Goal: Task Accomplishment & Management: Complete application form

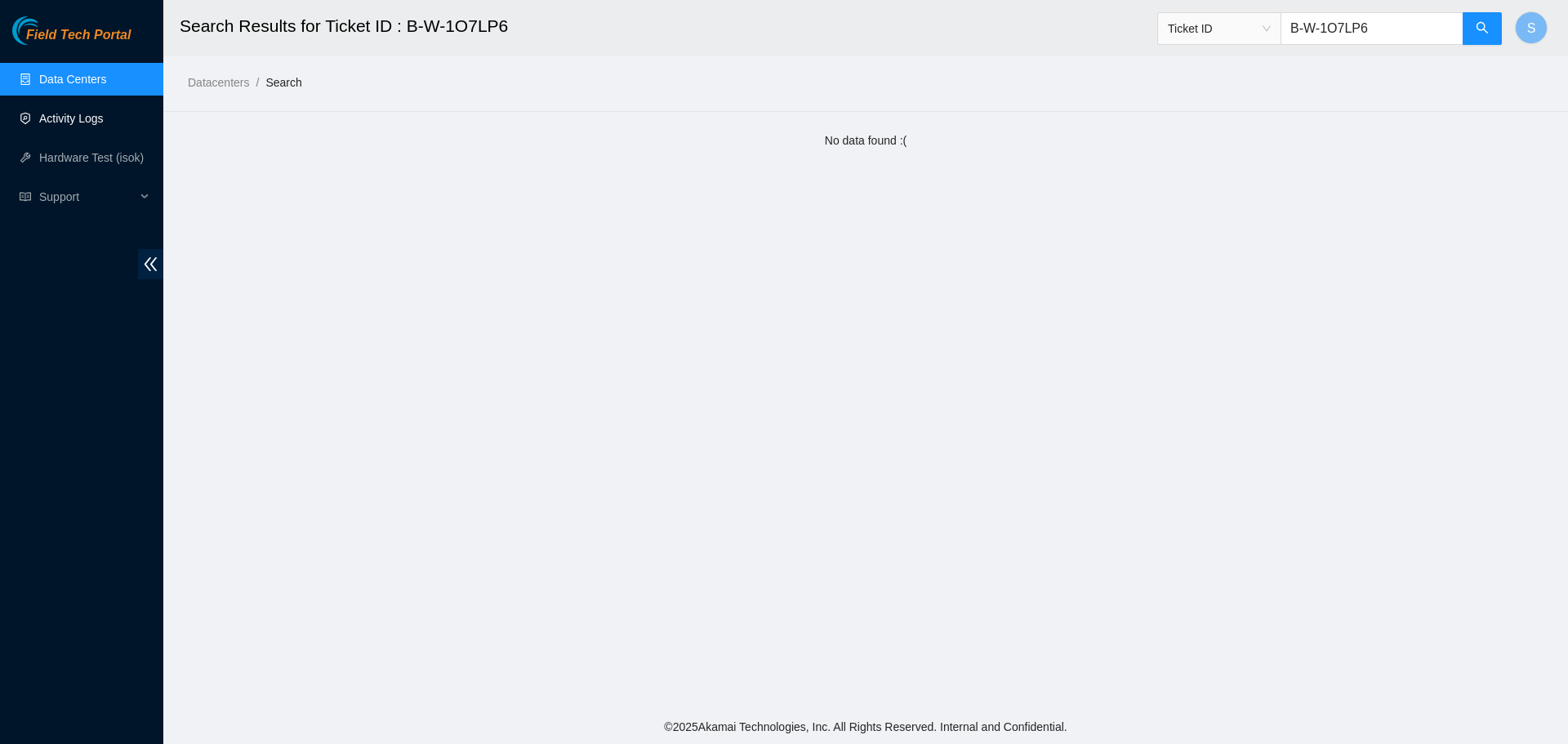
click at [84, 56] on div "Field Tech Portal Data Centers Activity Logs Hardware Test (isok) Support" at bounding box center [82, 380] width 163 height 727
click at [84, 77] on link "Data Centers" at bounding box center [72, 79] width 67 height 13
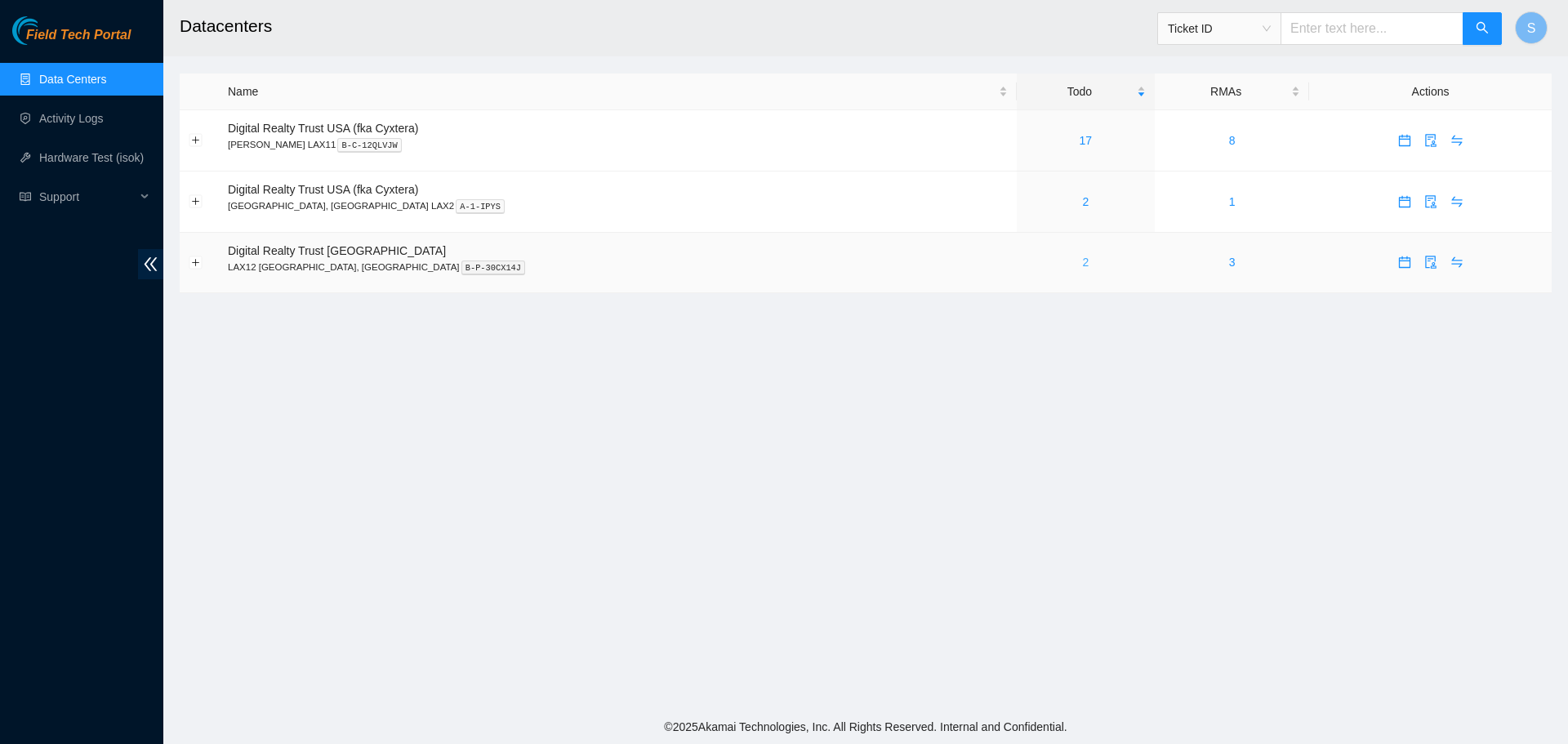
click at [1082, 262] on link "2" at bounding box center [1086, 262] width 7 height 13
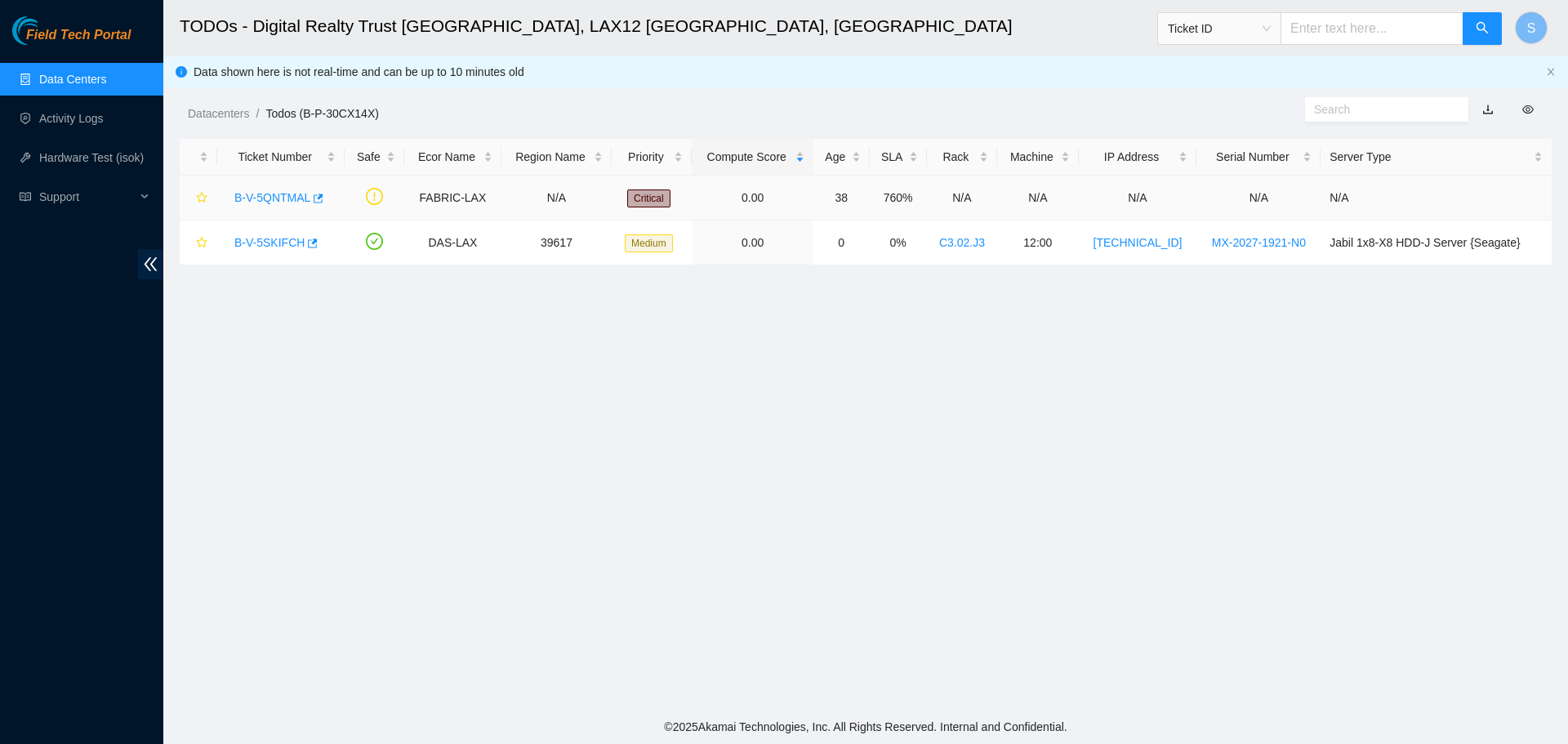
click at [276, 201] on link "B-V-5QNTMAL" at bounding box center [272, 197] width 76 height 13
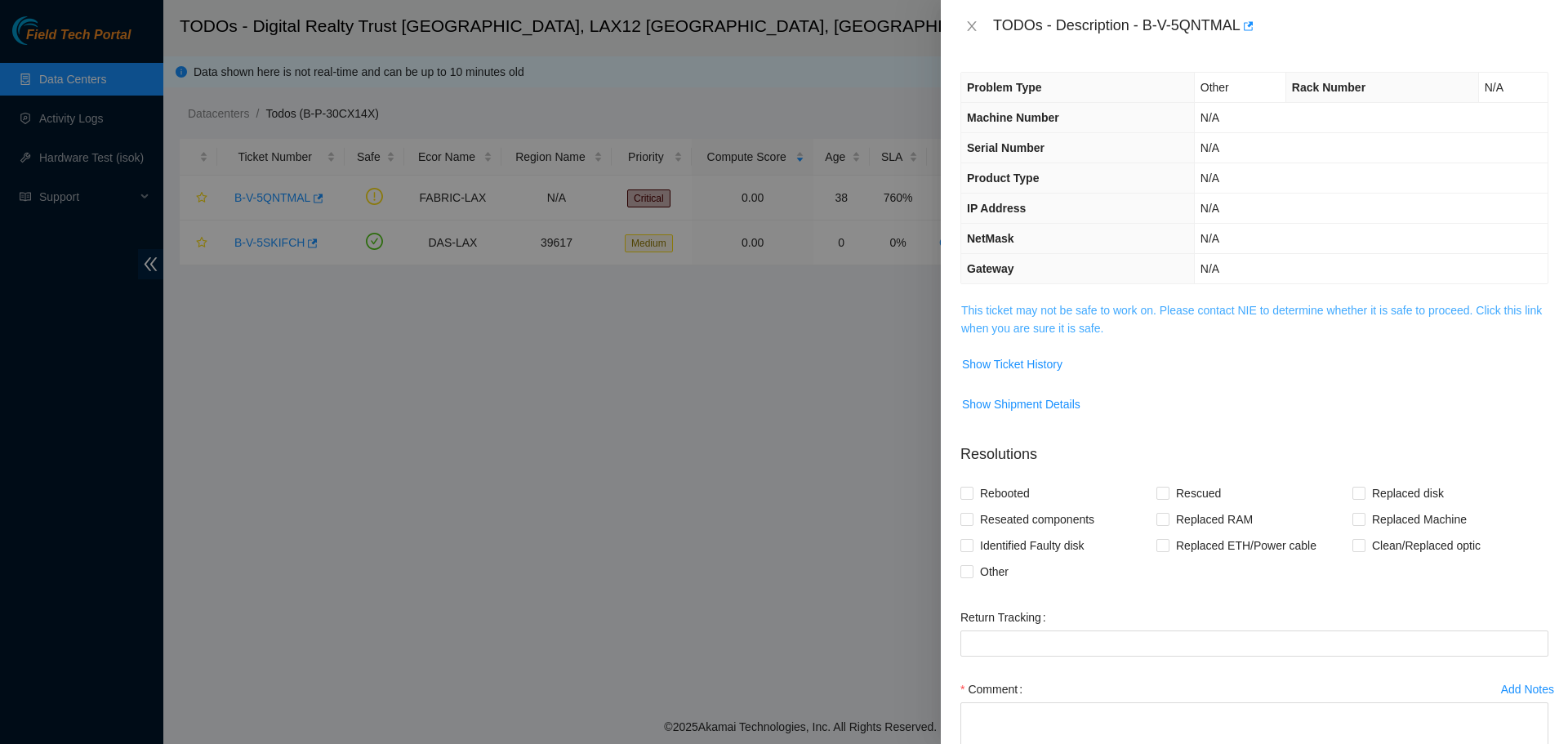
click at [1119, 307] on link "This ticket may not be safe to work on. Please contact NIE to determine whether…" at bounding box center [1252, 319] width 581 height 31
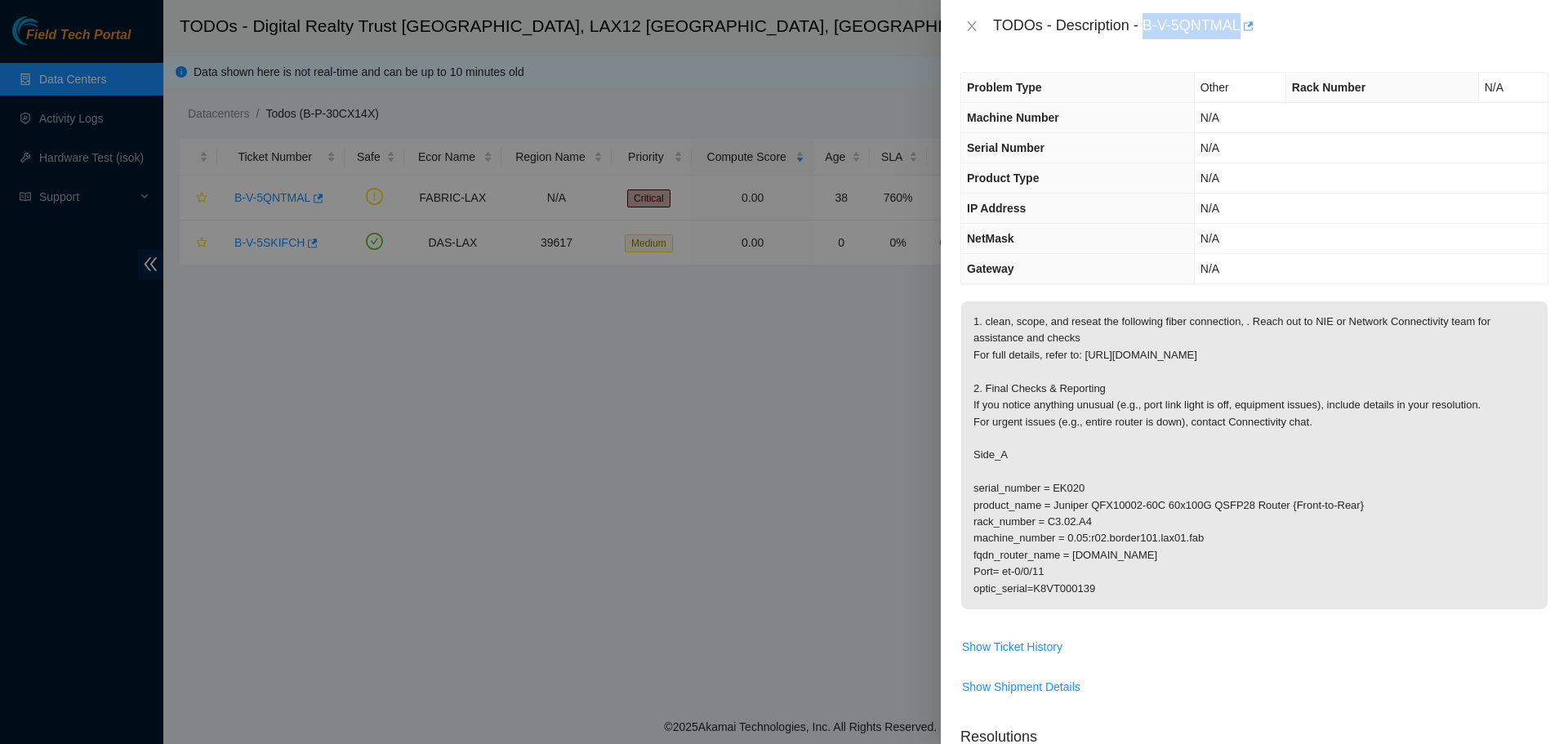
drag, startPoint x: 1144, startPoint y: 29, endPoint x: 1244, endPoint y: 31, distance: 100.0
click at [1244, 31] on div "TODOs - Description - B-V-5QNTMAL" at bounding box center [1270, 26] width 555 height 26
copy div "B-V-5QNTMAL"
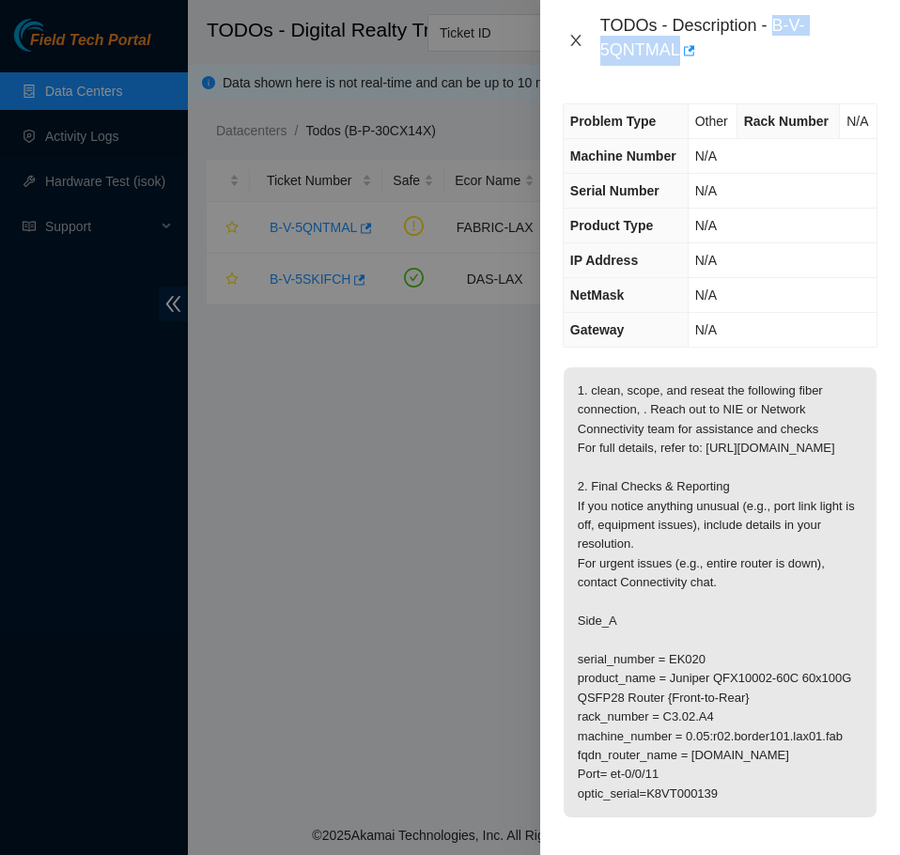
click at [572, 41] on icon "close" at bounding box center [575, 40] width 15 height 15
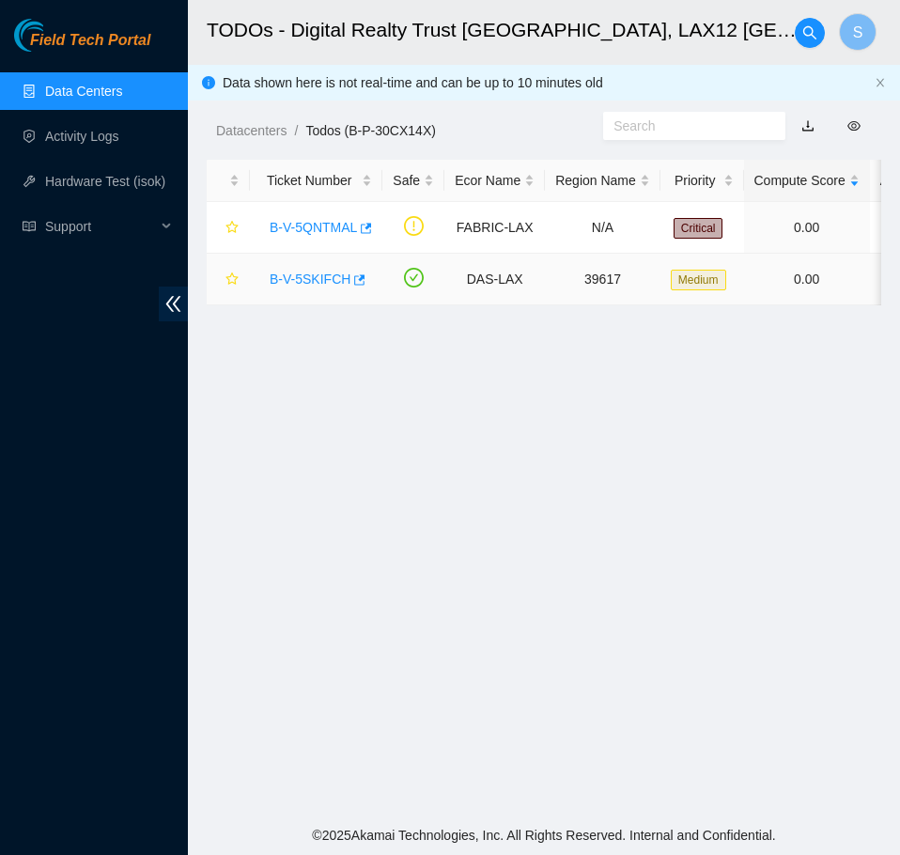
click at [328, 281] on link "B-V-5SKIFCH" at bounding box center [310, 279] width 81 height 15
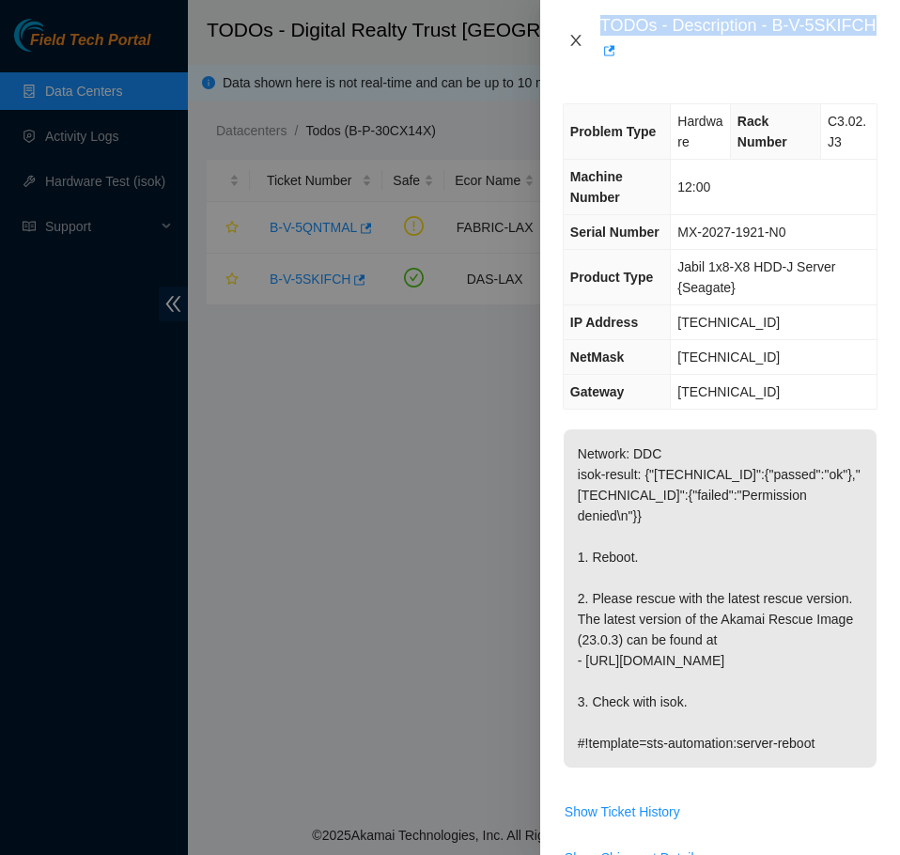
click at [575, 38] on icon "close" at bounding box center [575, 40] width 15 height 15
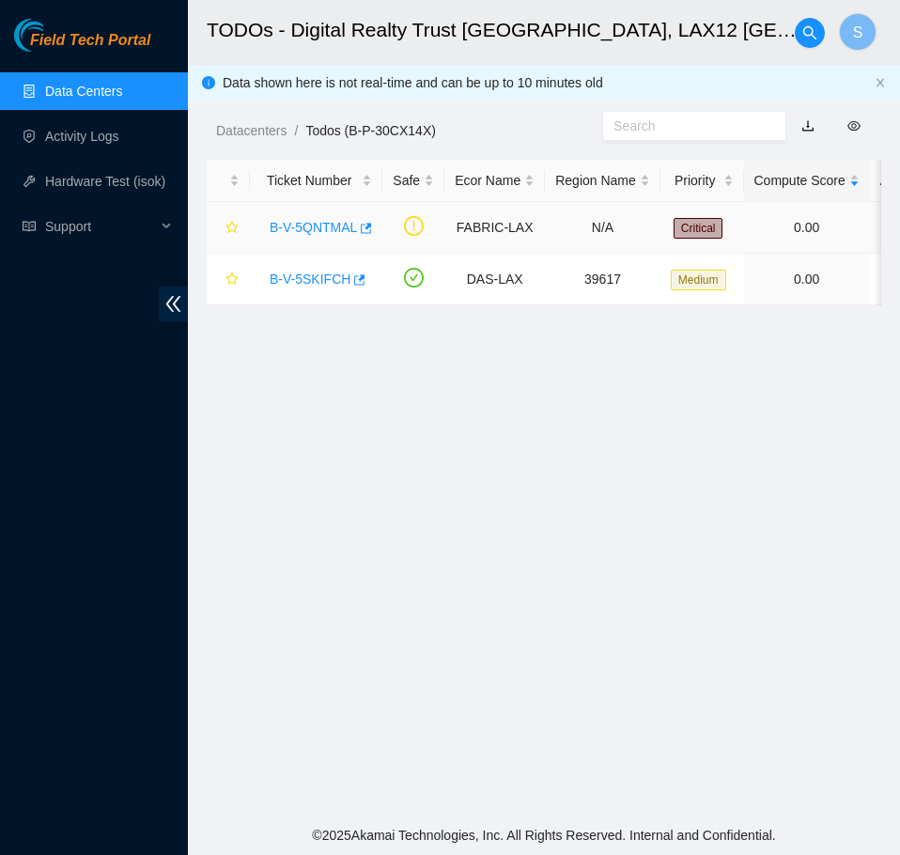
click at [329, 221] on link "B-V-5QNTMAL" at bounding box center [313, 227] width 87 height 15
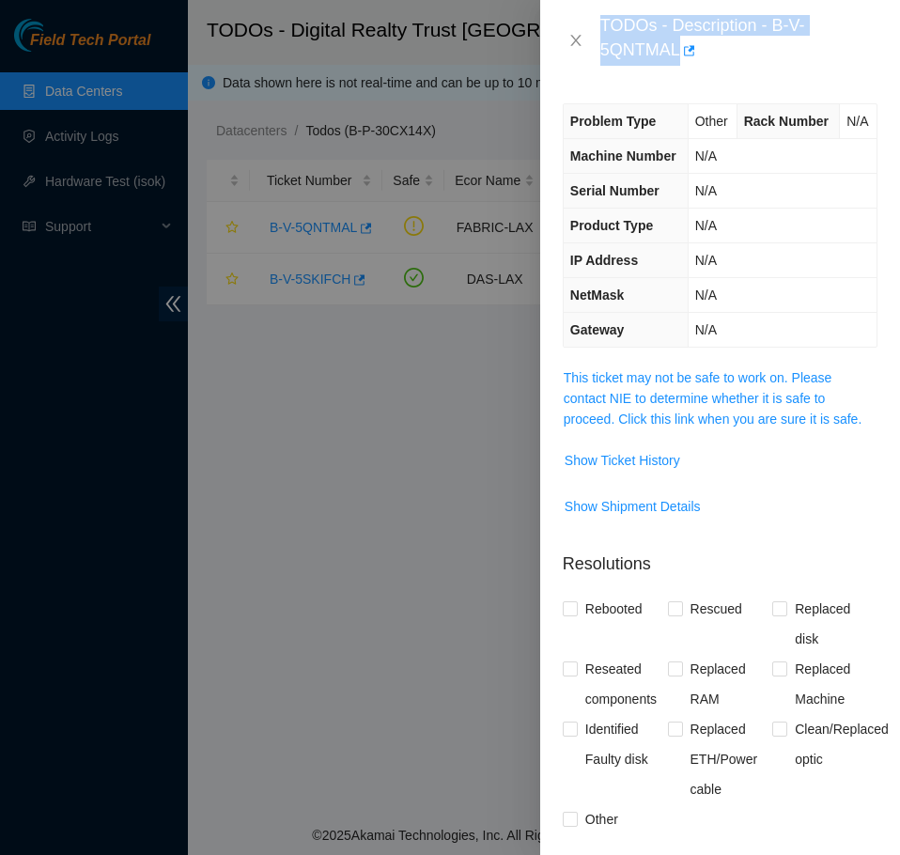
click at [857, 50] on div "TODOs - Description - B-V-5QNTMAL" at bounding box center [738, 40] width 277 height 51
click at [578, 39] on icon "close" at bounding box center [575, 40] width 15 height 15
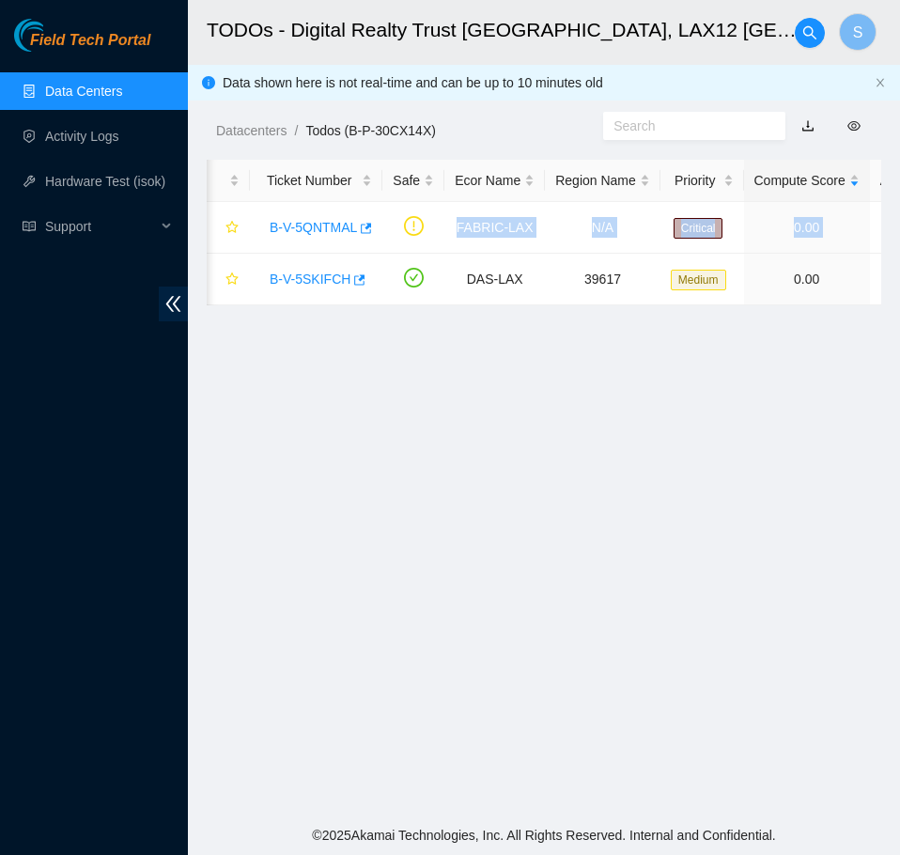
scroll to position [0, 713]
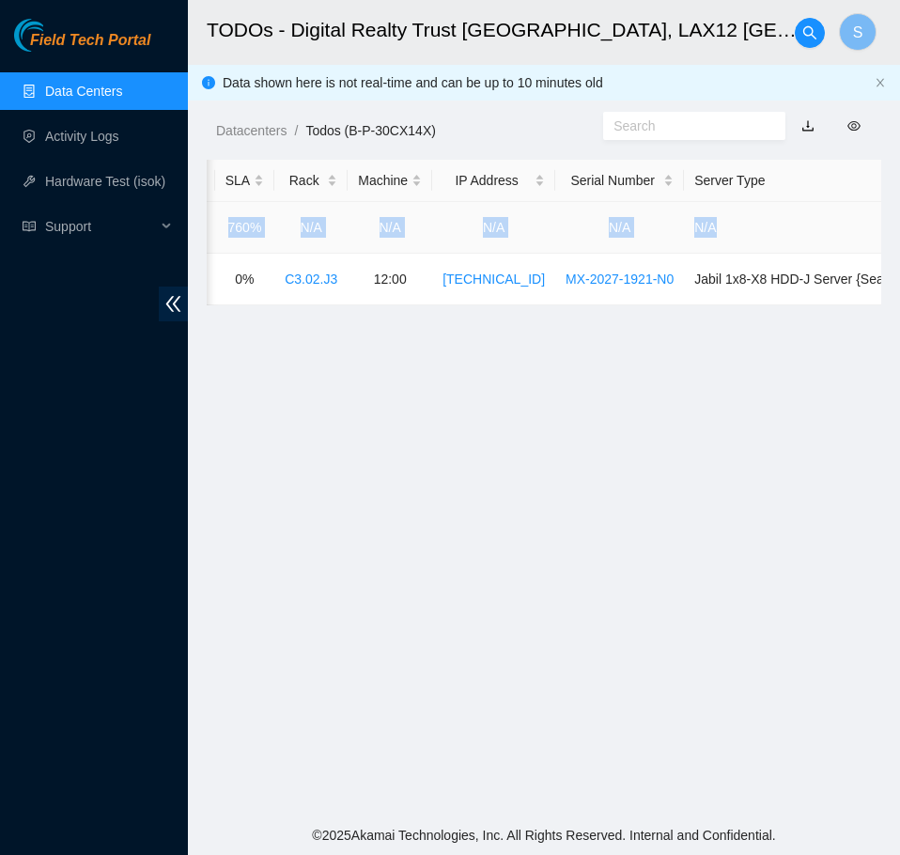
drag, startPoint x: 449, startPoint y: 224, endPoint x: 779, endPoint y: 223, distance: 329.8
click at [779, 223] on tr "B-V-5QNTMAL FABRIC-LAX N/A Critical 0.00 38 760% N/A N/A N/A N/A N/A" at bounding box center [209, 228] width 1431 height 52
copy tr "FABRIC-LAX N/A Critical 0.00 38 760% N/A N/A N/A N/A N/A"
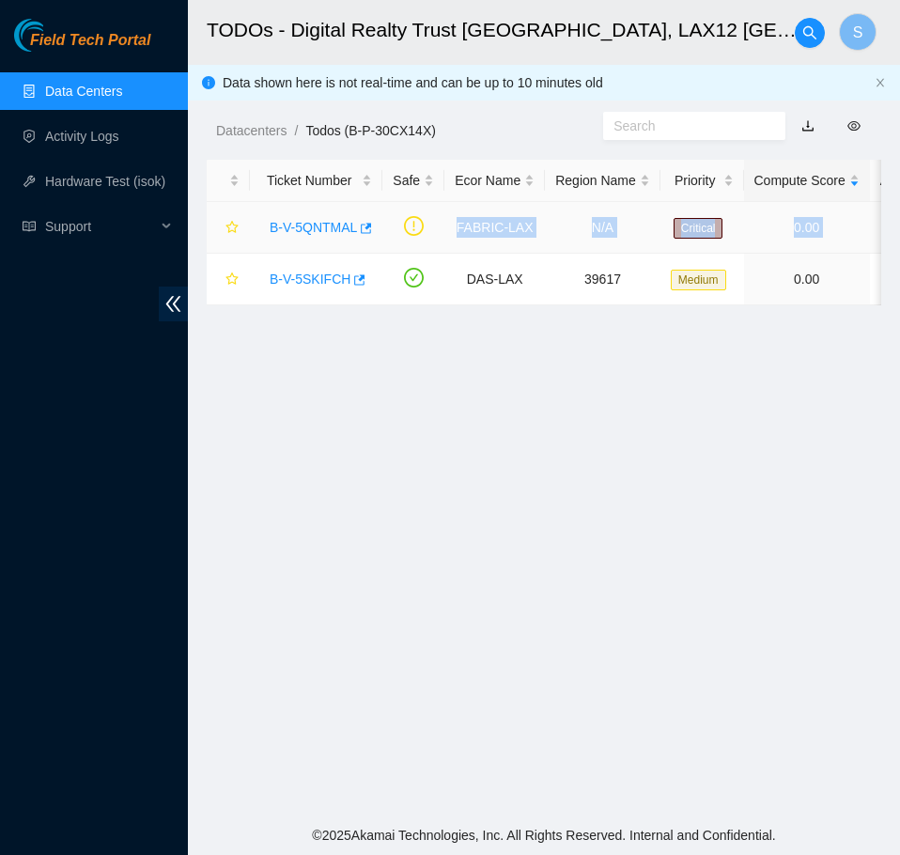
click at [293, 223] on link "B-V-5QNTMAL" at bounding box center [313, 227] width 87 height 15
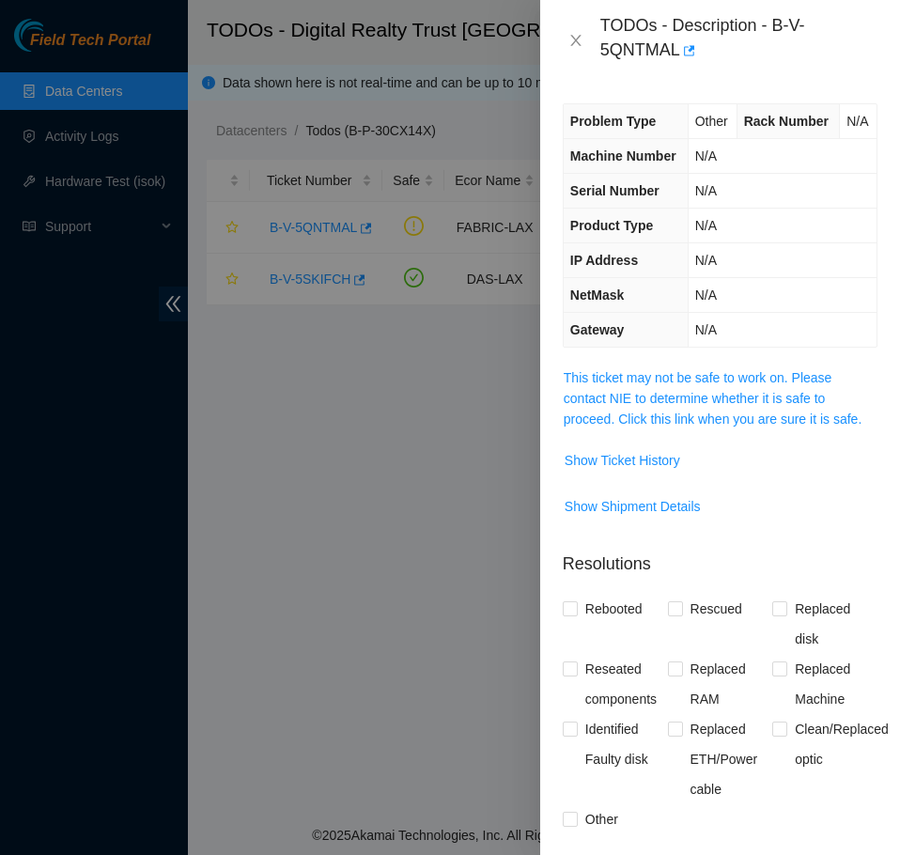
click at [744, 444] on td "This ticket may not be safe to work on. Please contact NIE to determine whether…" at bounding box center [720, 405] width 315 height 78
click at [754, 427] on link "This ticket may not be safe to work on. Please contact NIE to determine whether…" at bounding box center [713, 398] width 298 height 56
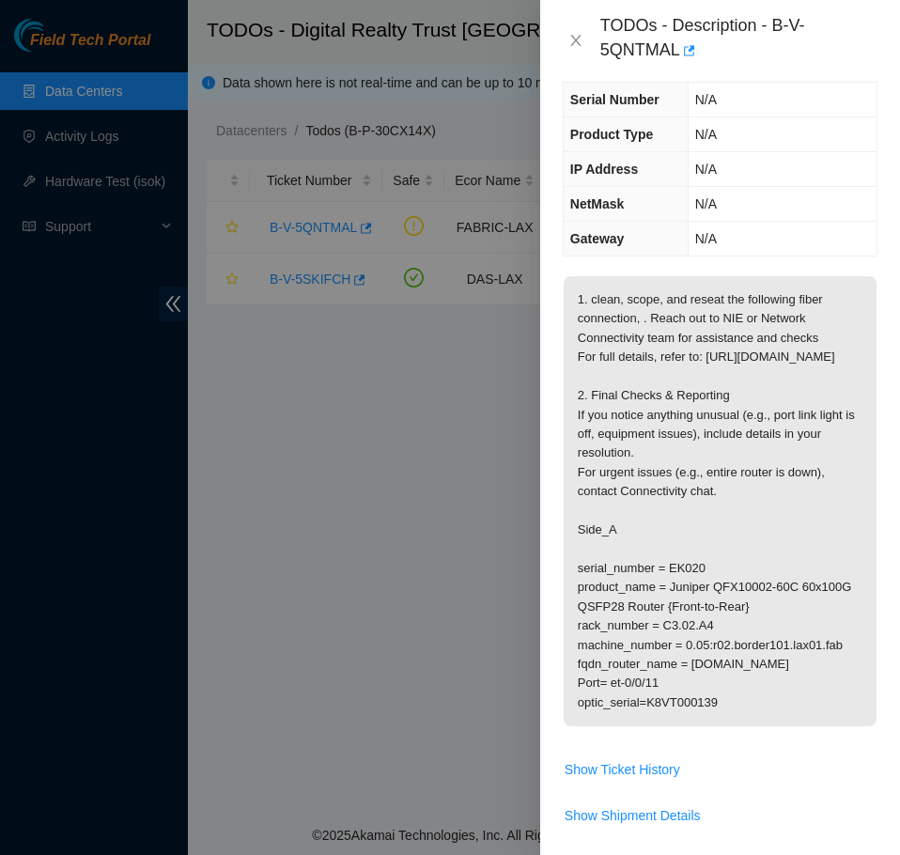
scroll to position [376, 0]
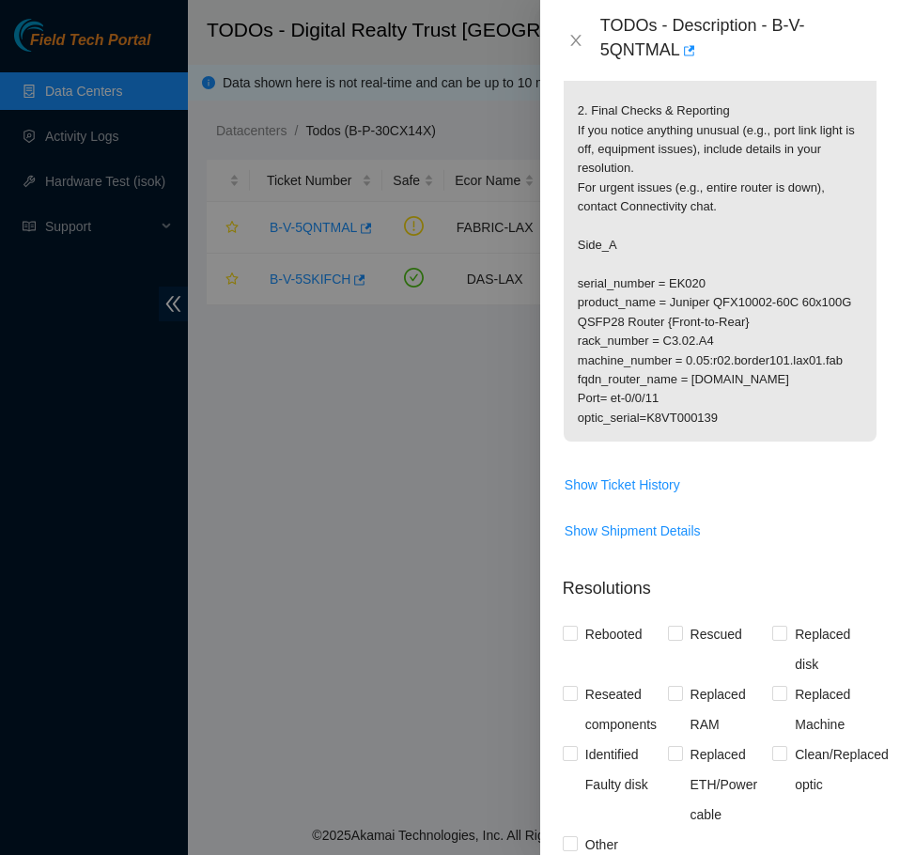
drag, startPoint x: 723, startPoint y: 515, endPoint x: 571, endPoint y: 329, distance: 240.3
click at [571, 329] on p "1. clean, scope, and reseat the following fiber connection, . Reach out to NIE …" at bounding box center [720, 217] width 313 height 450
copy p "Side_A serial_number = EK020 product_name = Juniper QFX10002-60C 60x100G QSFP28…"
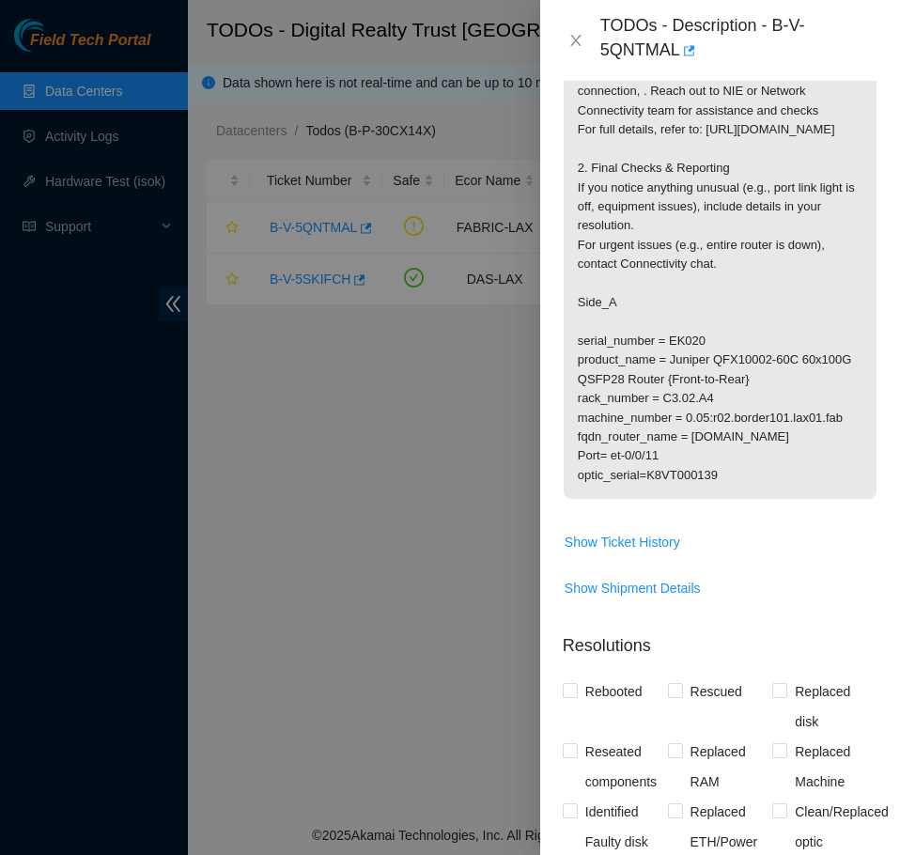
scroll to position [94, 0]
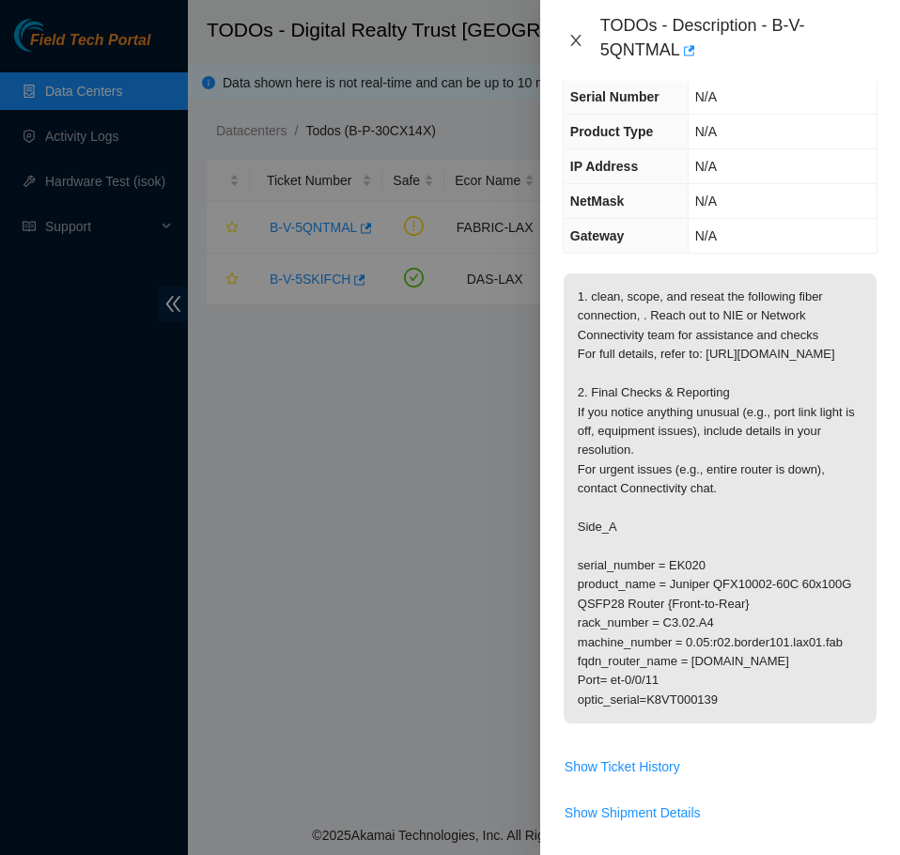
click at [578, 40] on icon "close" at bounding box center [575, 40] width 15 height 15
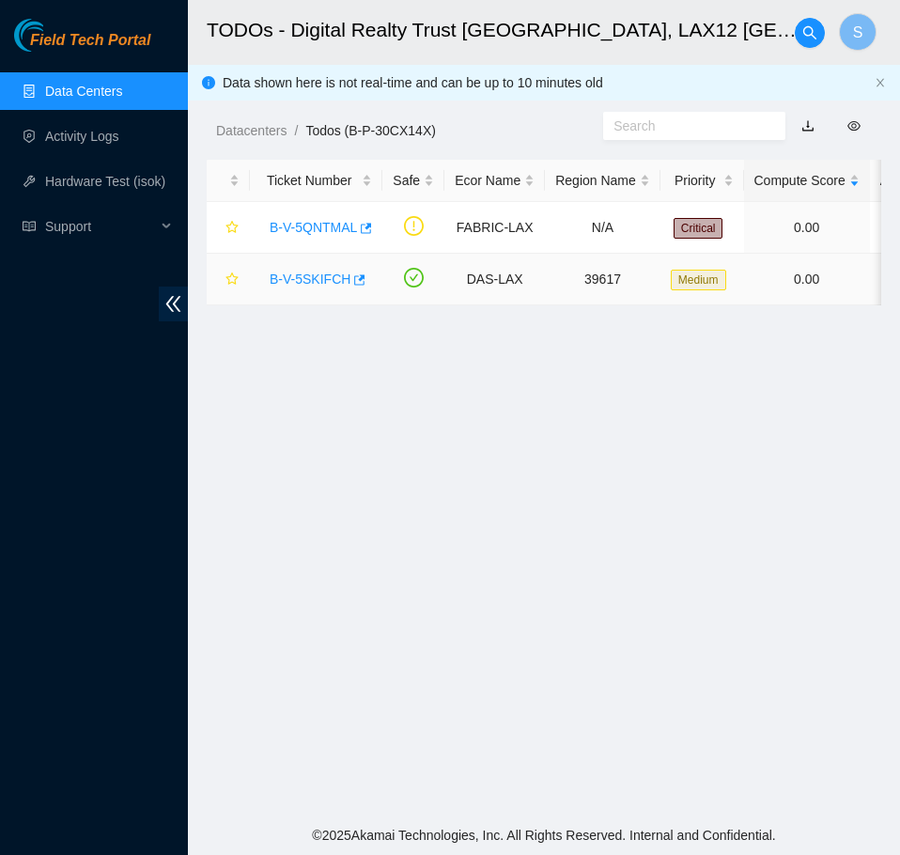
click at [307, 273] on link "B-V-5SKIFCH" at bounding box center [310, 279] width 81 height 15
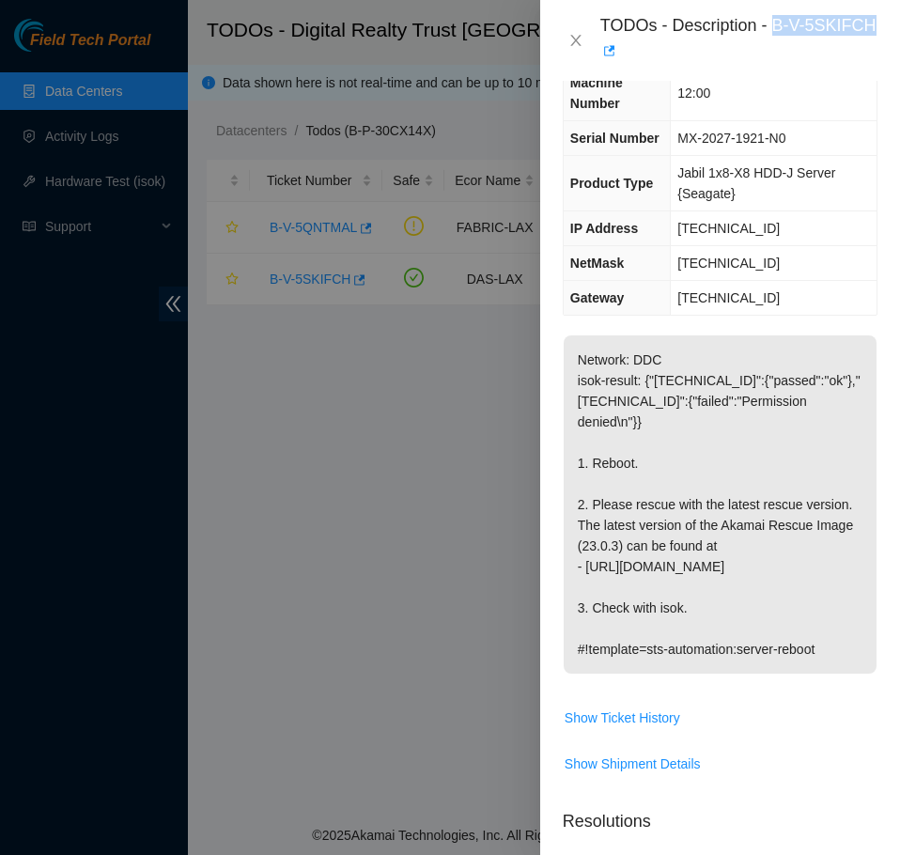
drag, startPoint x: 776, startPoint y: 23, endPoint x: 877, endPoint y: 28, distance: 101.6
click at [877, 28] on div "TODOs - Description - B-V-5SKIFCH" at bounding box center [720, 40] width 360 height 81
copy div "B-V-5SKIFCH"
click at [582, 37] on icon "close" at bounding box center [575, 40] width 15 height 15
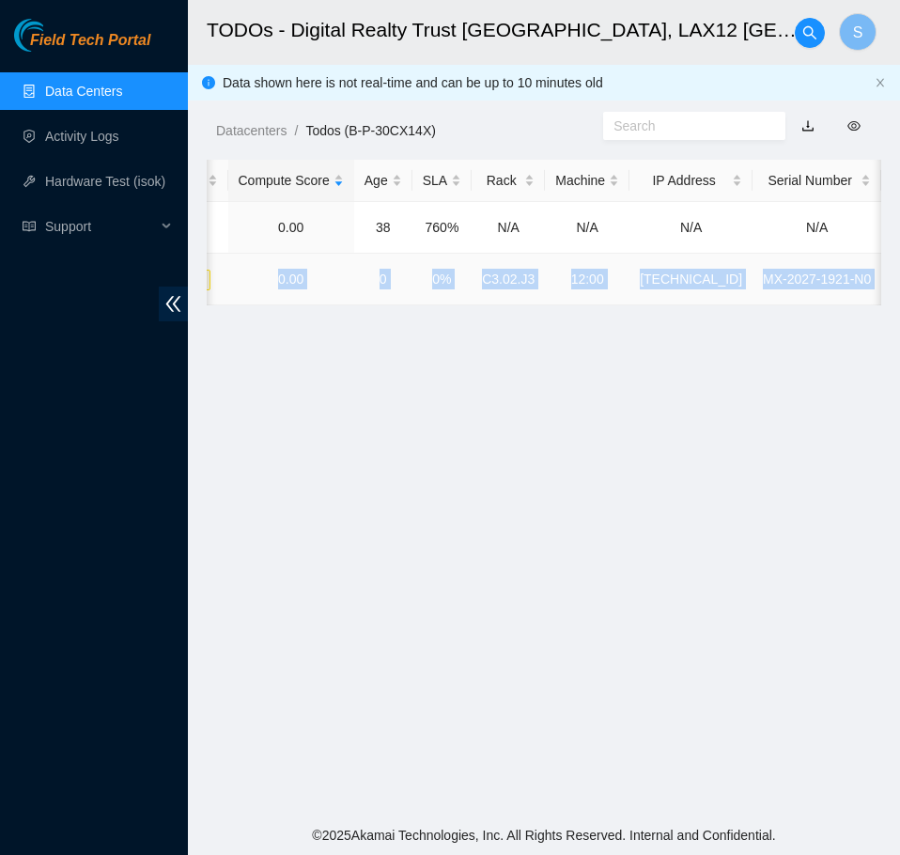
scroll to position [0, 713]
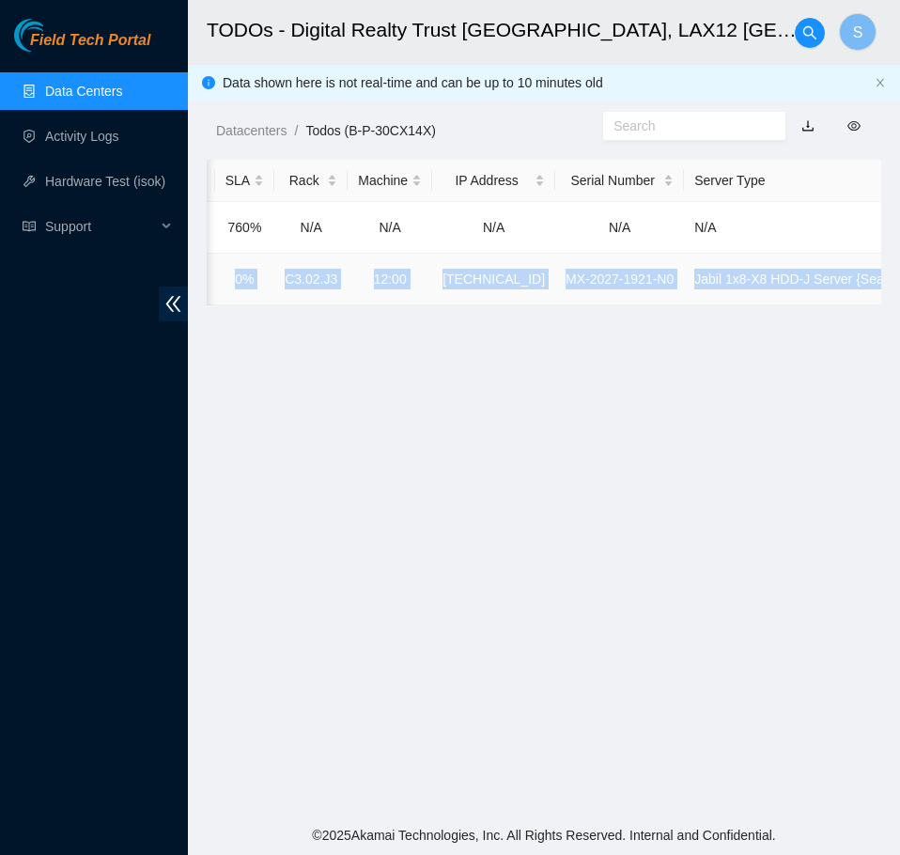
drag, startPoint x: 452, startPoint y: 279, endPoint x: 877, endPoint y: 273, distance: 425.6
click at [877, 273] on tr "B-V-5SKIFCH DAS-LAX 39617 Medium 0.00 0 0% C3.02.J3 12:00 23.74.0.146 MX-2027-1…" at bounding box center [209, 280] width 1431 height 52
copy tr "DAS-LAX 39617 Medium 0.00 0 0% C3.02.J3 12:00 23.74.0.146 MX-2027-1921-N0 Jabil…"
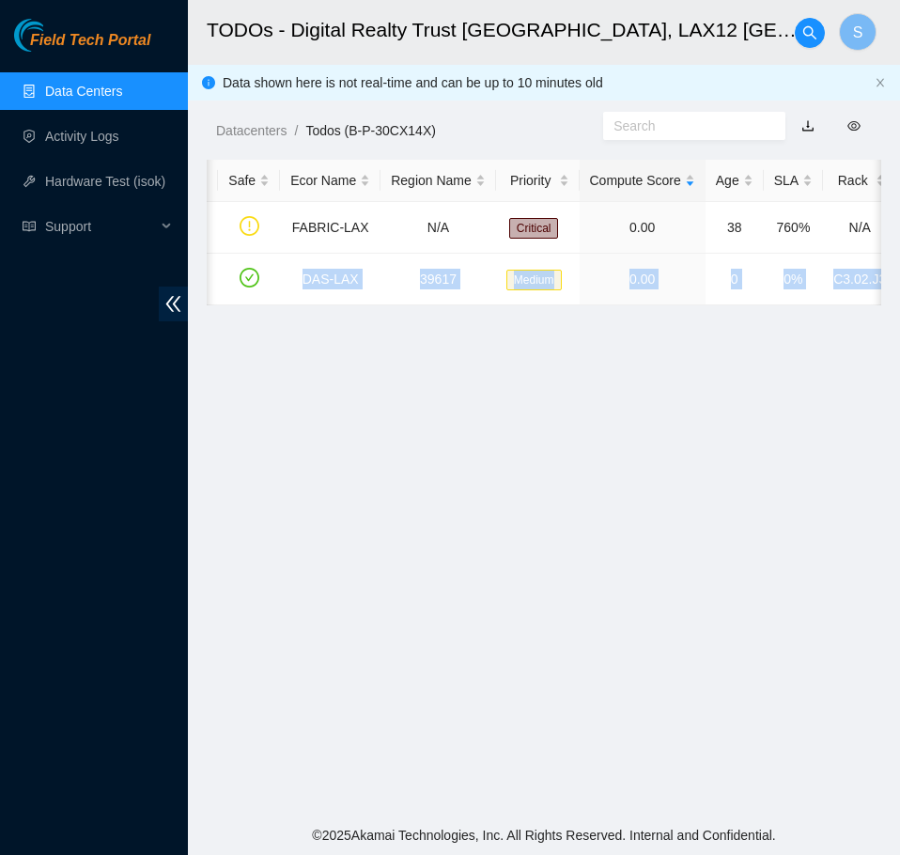
scroll to position [0, 0]
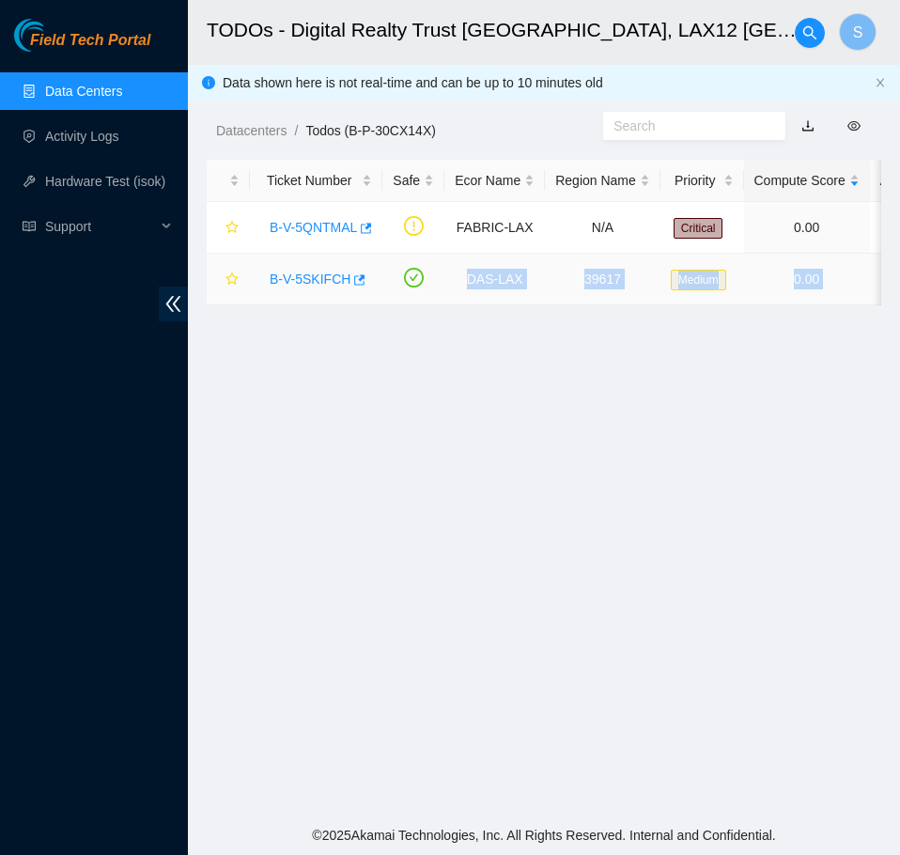
click at [303, 278] on link "B-V-5SKIFCH" at bounding box center [310, 279] width 81 height 15
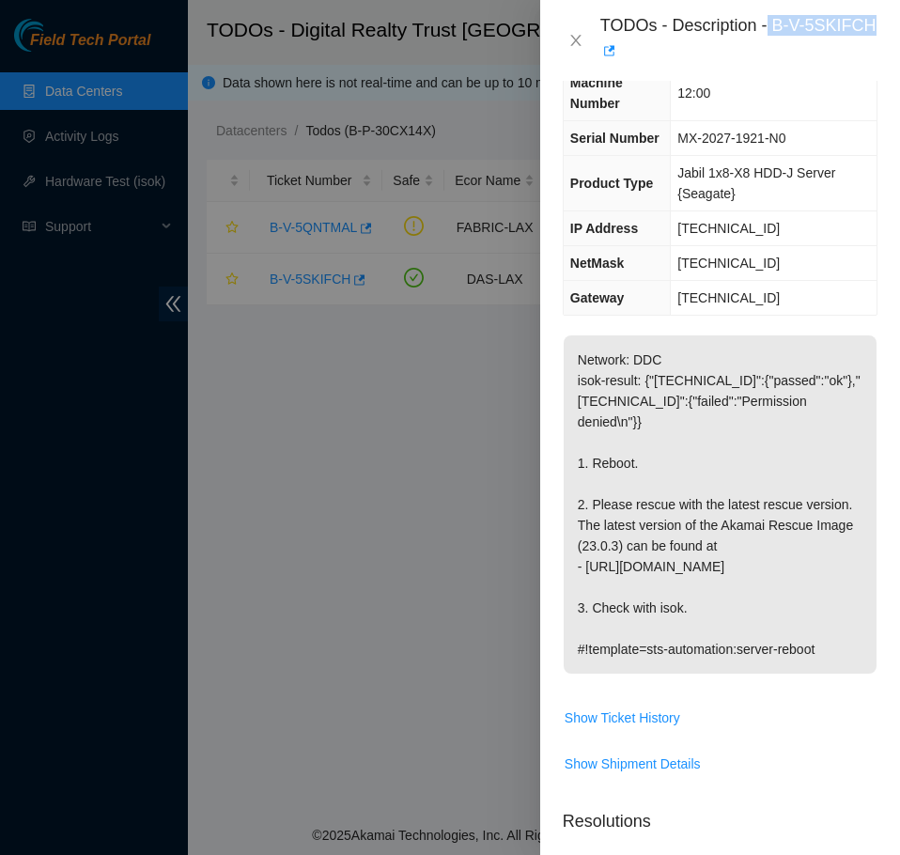
drag, startPoint x: 770, startPoint y: 26, endPoint x: 893, endPoint y: 26, distance: 122.1
click at [893, 26] on div "TODOs - Description - B-V-5SKIFCH" at bounding box center [720, 40] width 360 height 81
copy div "B-V-5SKIFCH"
click at [841, 72] on div "TODOs - Description - B-V-5SKIFCH" at bounding box center [720, 40] width 360 height 81
drag, startPoint x: 773, startPoint y: 29, endPoint x: 885, endPoint y: 34, distance: 111.9
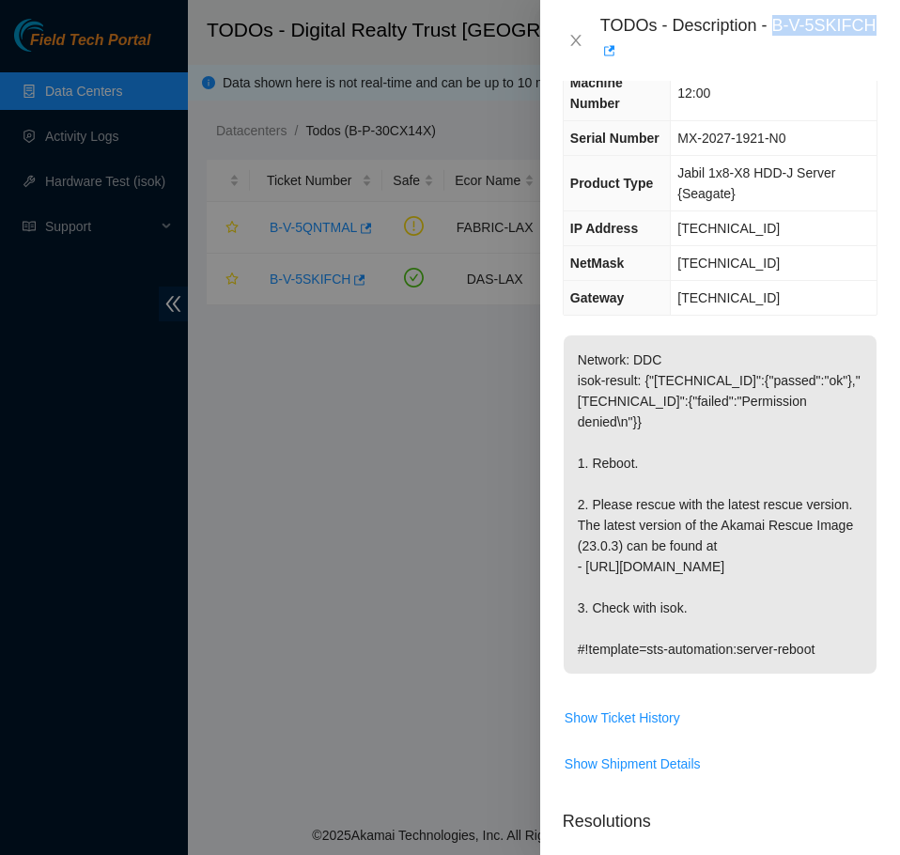
click at [885, 34] on div "TODOs - Description - B-V-5SKIFCH" at bounding box center [720, 40] width 360 height 81
copy div "B-V-5SKIFCH"
click at [570, 47] on icon "close" at bounding box center [575, 40] width 15 height 15
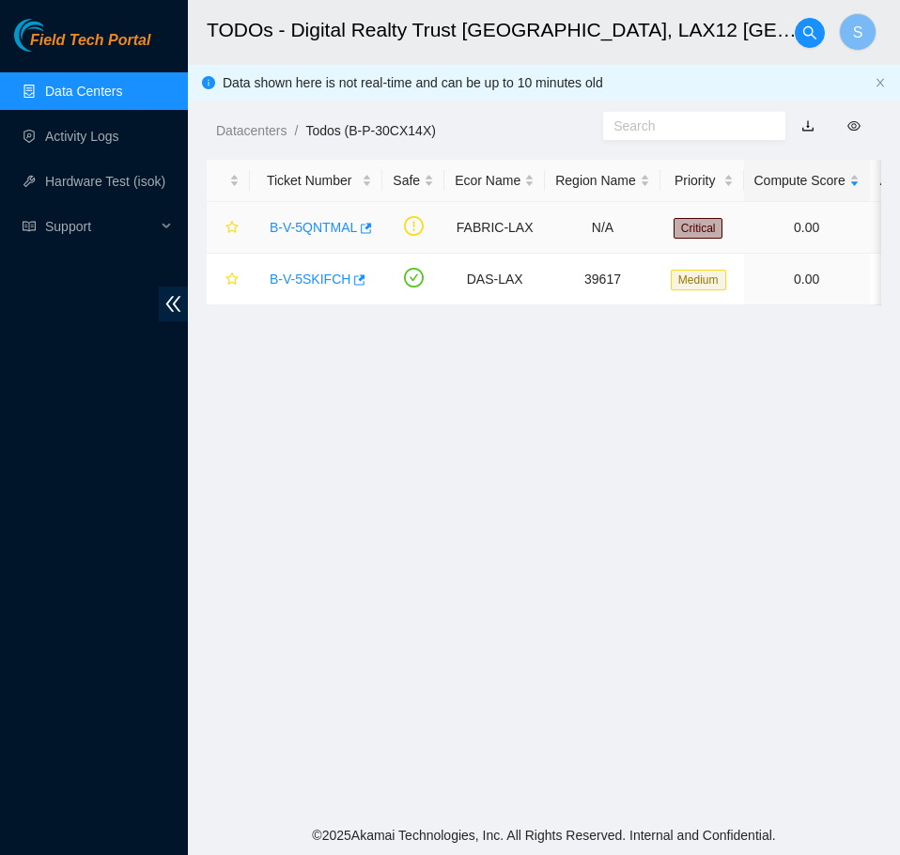
scroll to position [94, 0]
click at [327, 233] on link "B-V-5QNTMAL" at bounding box center [313, 227] width 87 height 15
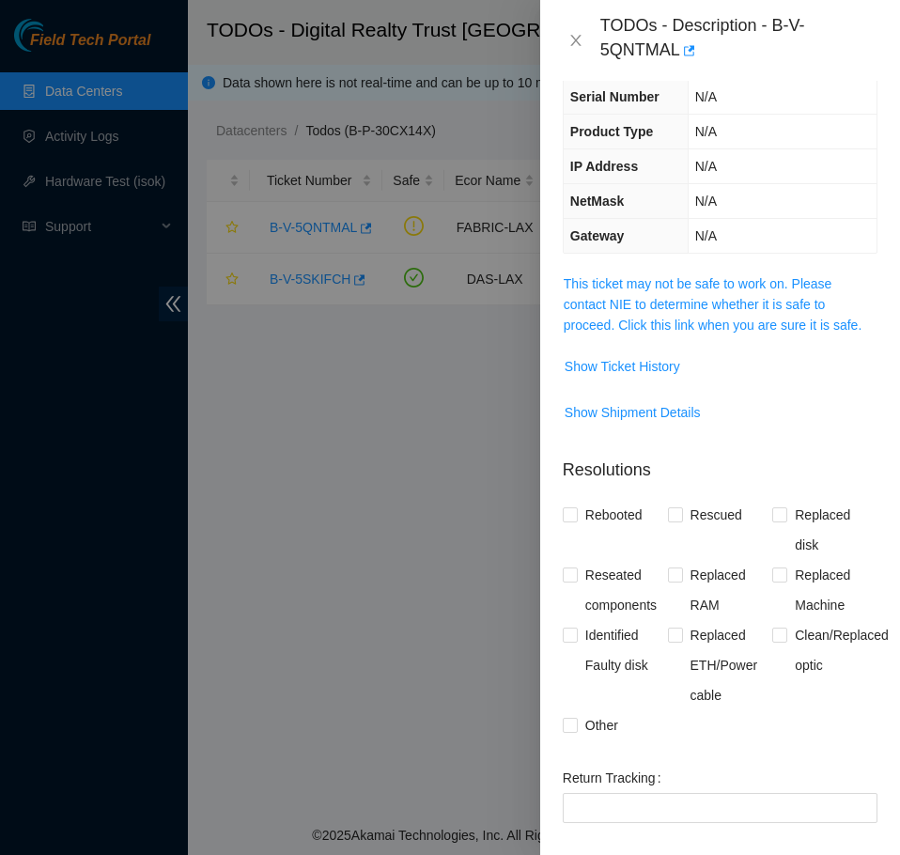
click at [744, 334] on span "This ticket may not be safe to work on. Please contact NIE to determine whether…" at bounding box center [720, 304] width 313 height 62
click at [745, 333] on link "This ticket may not be safe to work on. Please contact NIE to determine whether…" at bounding box center [713, 304] width 298 height 56
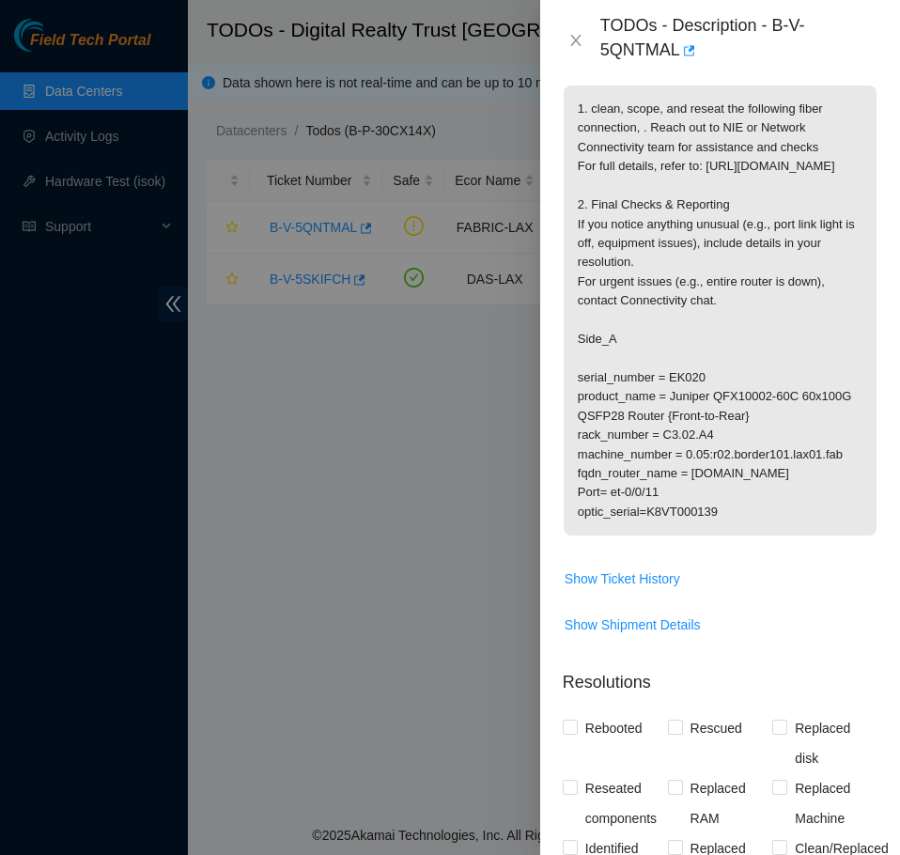
scroll to position [0, 0]
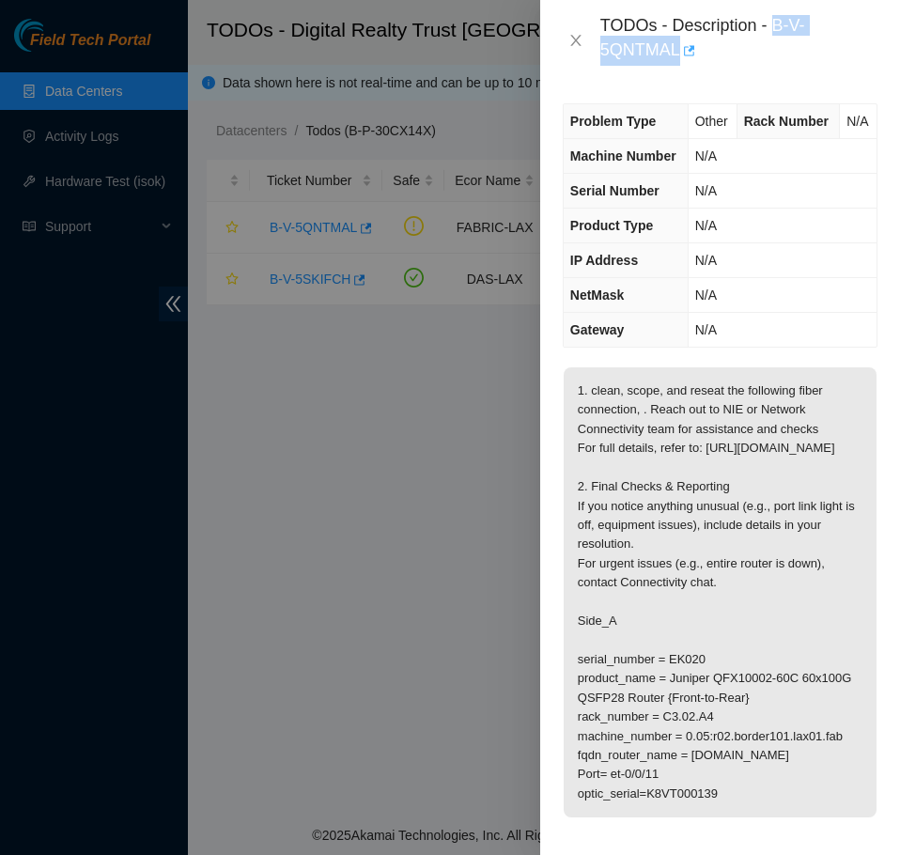
drag, startPoint x: 774, startPoint y: 29, endPoint x: 690, endPoint y: 51, distance: 87.3
click at [690, 51] on div "TODOs - Description - B-V-5QNTMAL" at bounding box center [738, 40] width 277 height 51
copy div "B-V-5QNTMAL"
click at [571, 41] on icon "close" at bounding box center [575, 40] width 15 height 15
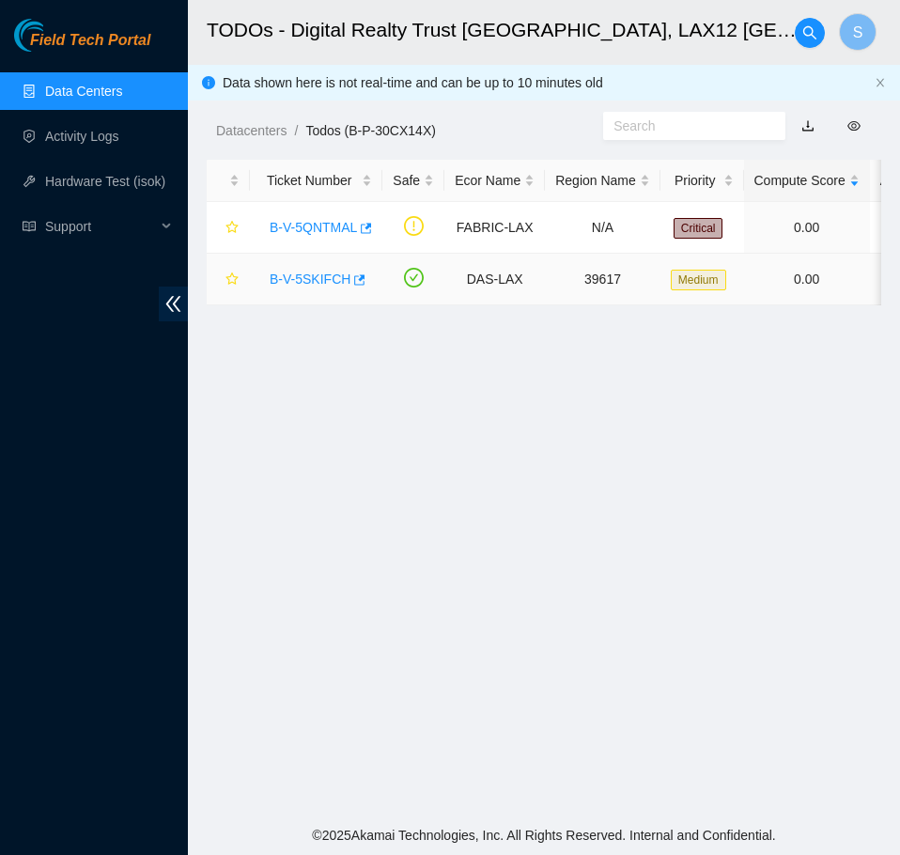
click at [299, 269] on div "B-V-5SKIFCH" at bounding box center [316, 279] width 112 height 30
click at [302, 280] on link "B-V-5SKIFCH" at bounding box center [310, 279] width 81 height 15
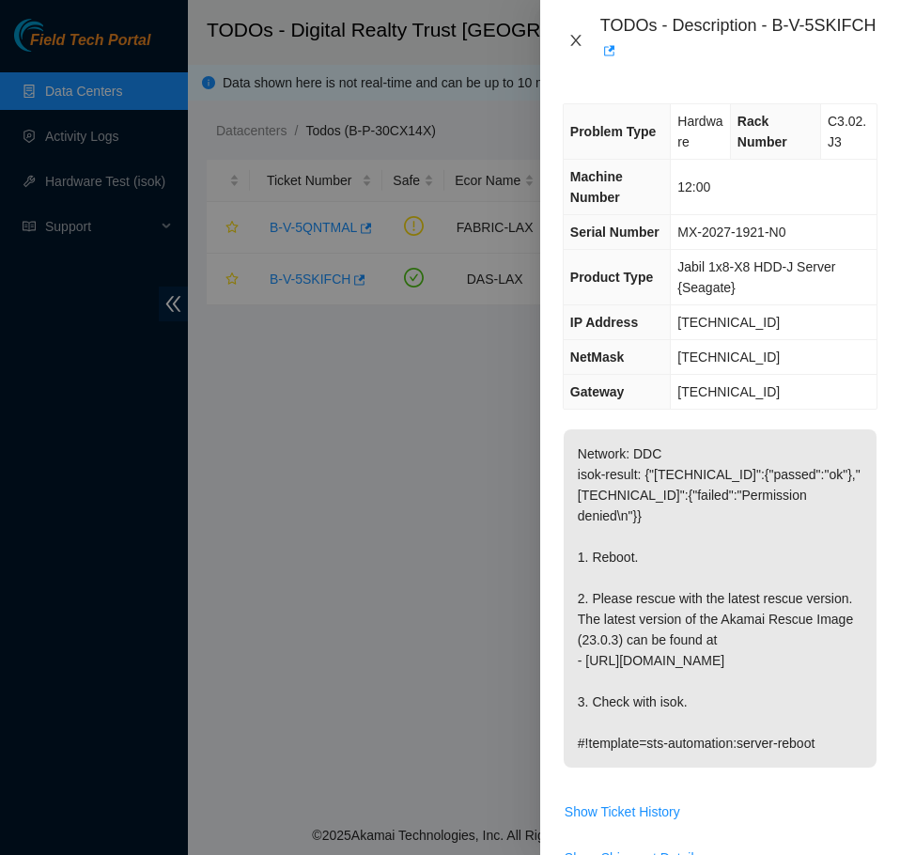
click at [566, 47] on button "Close" at bounding box center [576, 41] width 26 height 18
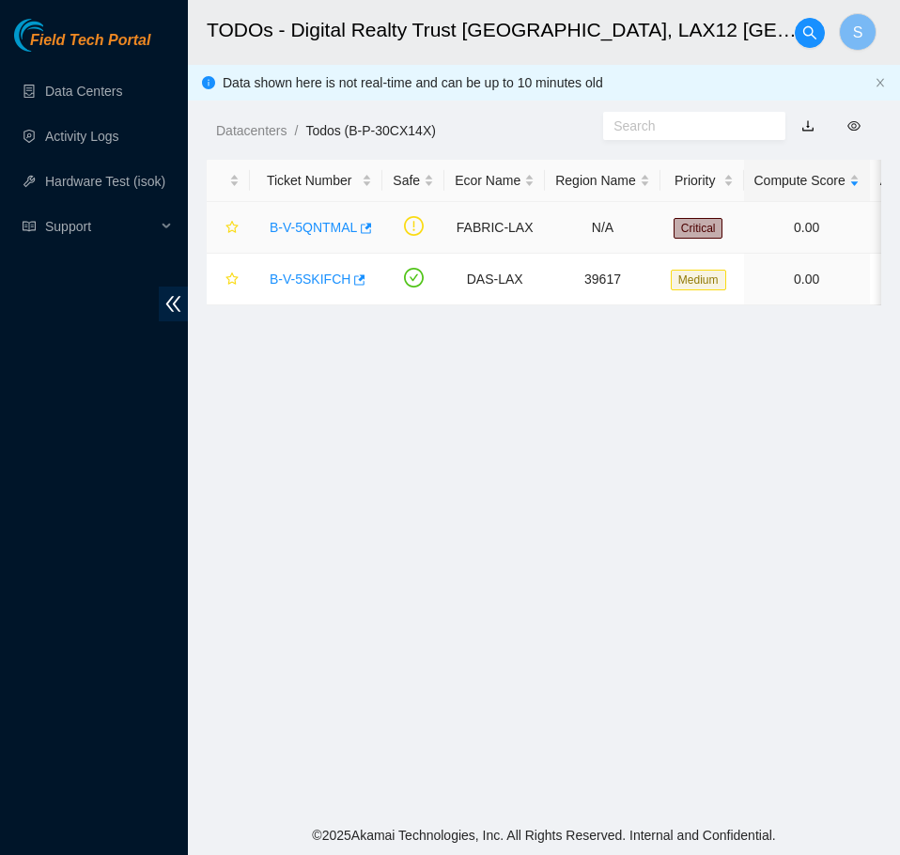
click at [316, 234] on link "B-V-5QNTMAL" at bounding box center [313, 227] width 87 height 15
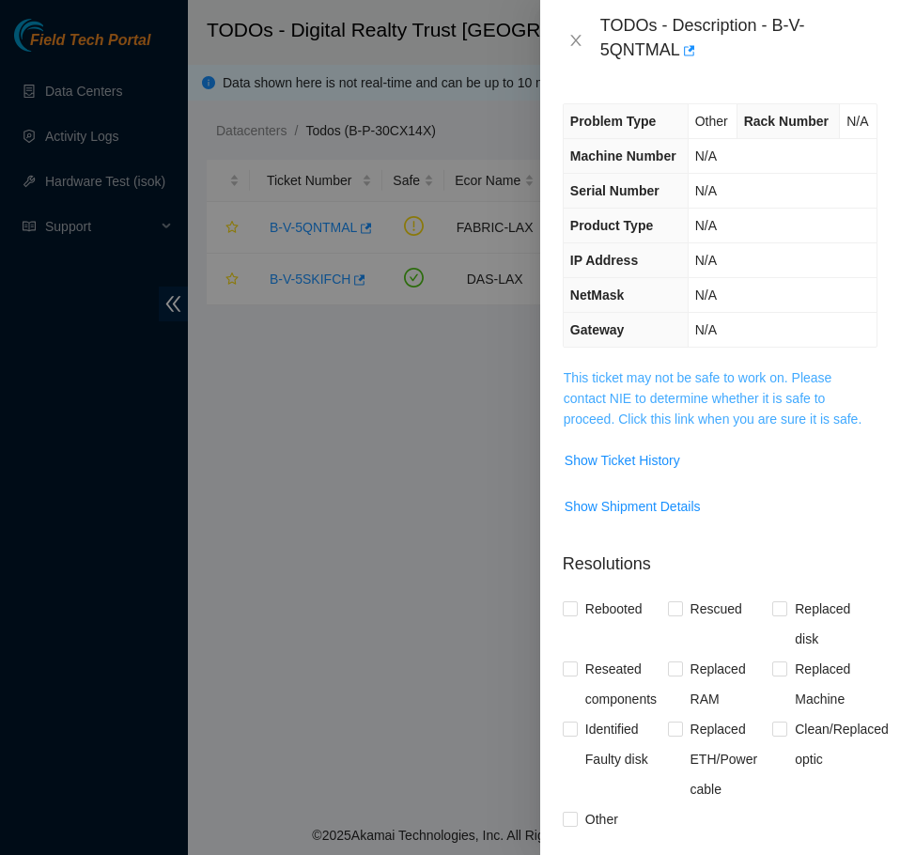
click at [821, 427] on link "This ticket may not be safe to work on. Please contact NIE to determine whether…" at bounding box center [713, 398] width 298 height 56
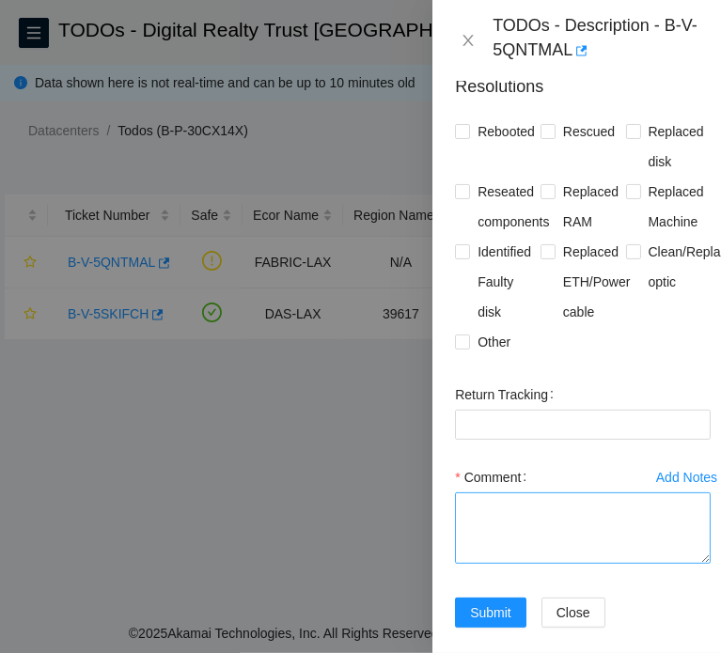
scroll to position [1112, 0]
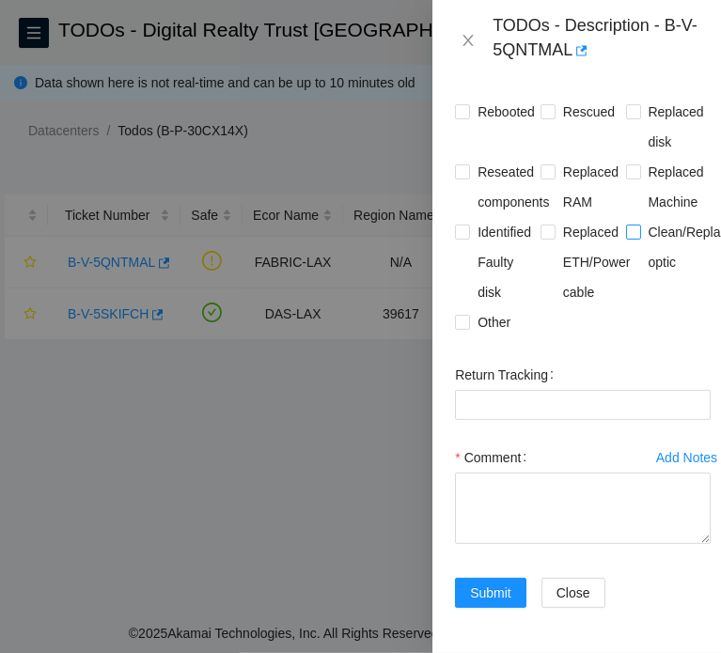
click at [659, 217] on span "Clean/Replaced optic" at bounding box center [695, 247] width 109 height 60
click at [639, 225] on input "Clean/Replaced optic" at bounding box center [632, 231] width 13 height 13
checkbox input "true"
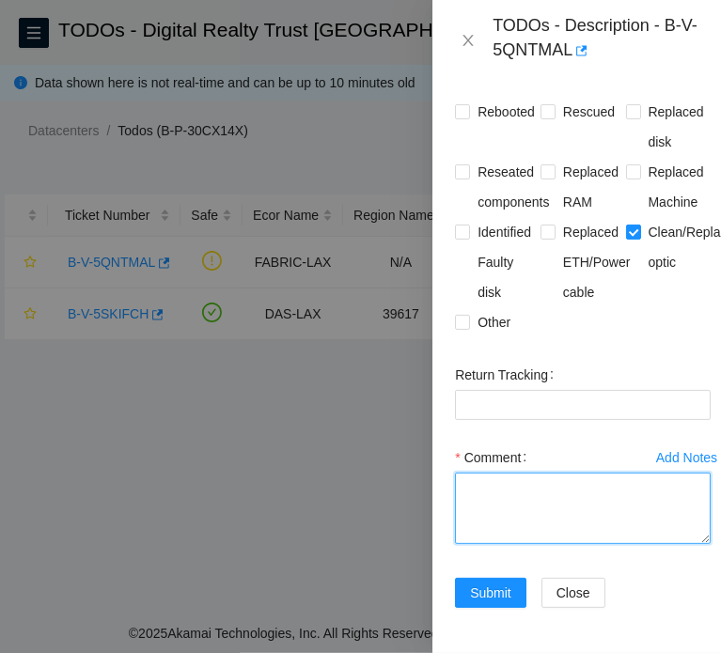
click at [546, 491] on textarea "Comment" at bounding box center [583, 508] width 256 height 71
click at [561, 477] on textarea "Comment" at bounding box center [583, 508] width 256 height 71
paste textarea "B-V-5QNTMAL FABRIC-LAX N/A Critical 0.00 38 760% N/A N/A N/A N/A N/A Contacted …"
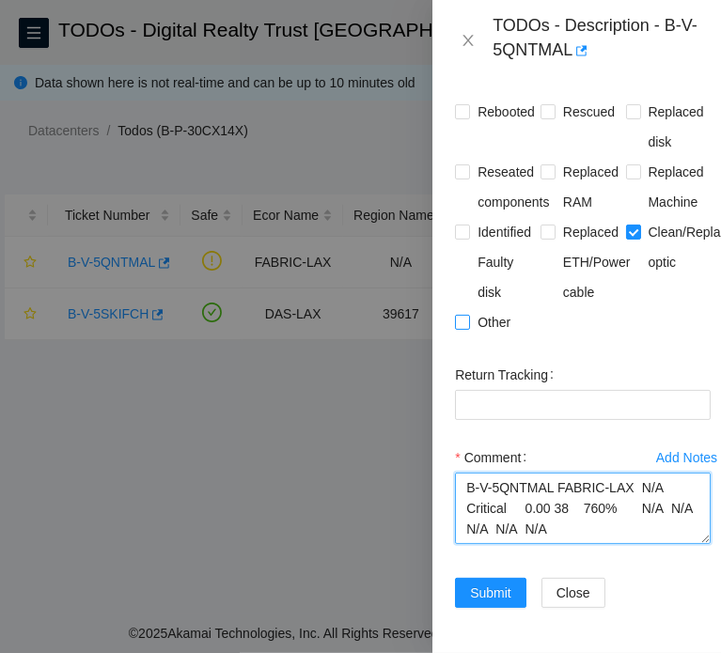
type textarea "B-V-5QNTMAL FABRIC-LAX N/A Critical 0.00 38 760% N/A N/A N/A N/A N/A Contacted …"
click at [470, 307] on span "Other" at bounding box center [494, 322] width 48 height 30
click at [468, 315] on input "Other" at bounding box center [461, 321] width 13 height 13
checkbox input "true"
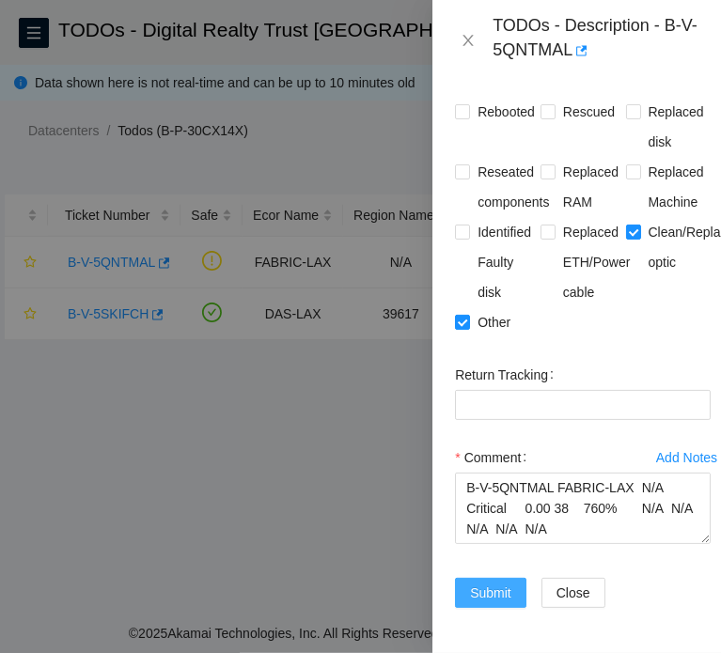
click at [487, 582] on span "Submit" at bounding box center [490, 592] width 41 height 21
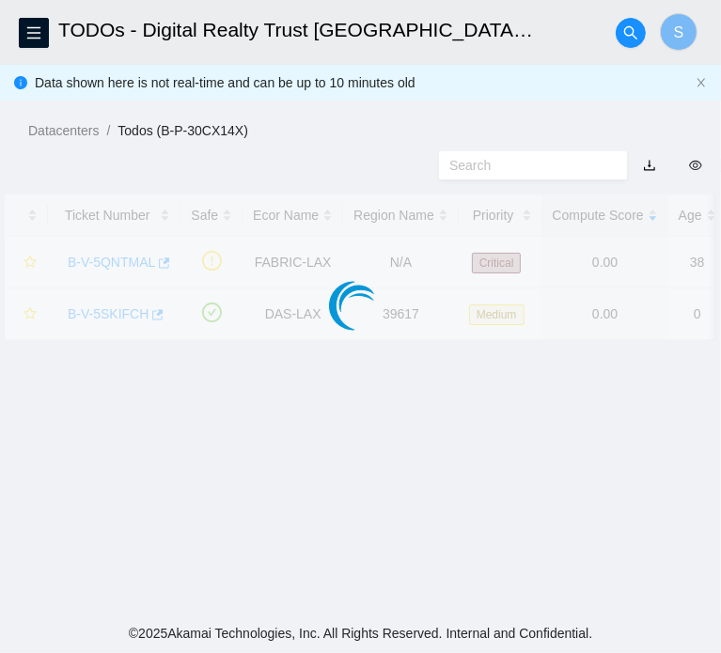
scroll to position [537, 0]
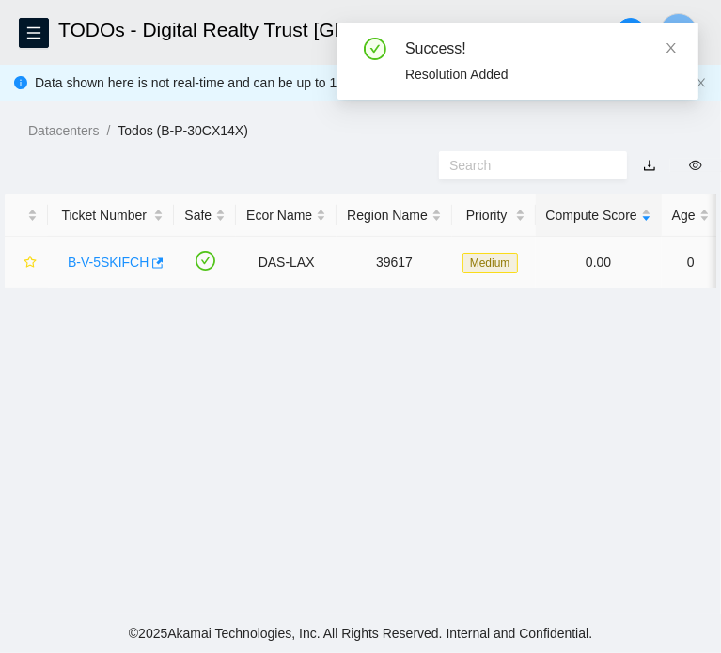
click at [109, 270] on link "B-V-5SKIFCH" at bounding box center [108, 262] width 81 height 15
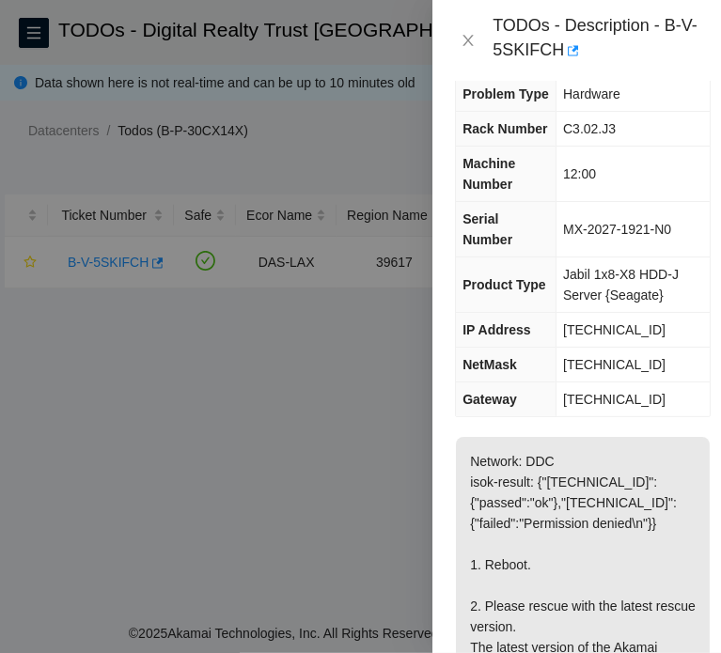
scroll to position [19, 0]
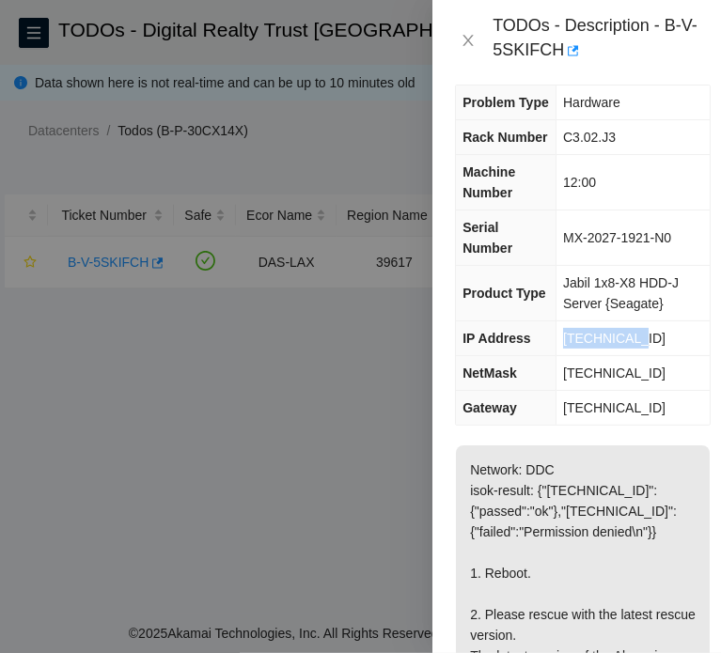
drag, startPoint x: 651, startPoint y: 335, endPoint x: 551, endPoint y: 328, distance: 100.8
click at [551, 330] on tr "IP Address [TECHNICAL_ID]" at bounding box center [583, 338] width 254 height 35
copy tr "[TECHNICAL_ID]"
drag, startPoint x: 647, startPoint y: 368, endPoint x: 541, endPoint y: 373, distance: 106.3
click at [541, 373] on tr "NetMask [TECHNICAL_ID]" at bounding box center [583, 373] width 254 height 35
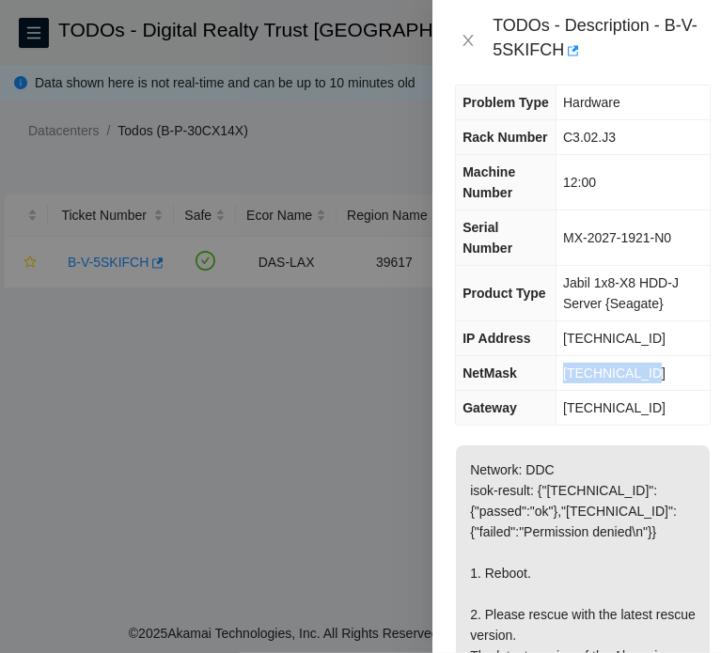
copy tr "[TECHNICAL_ID]"
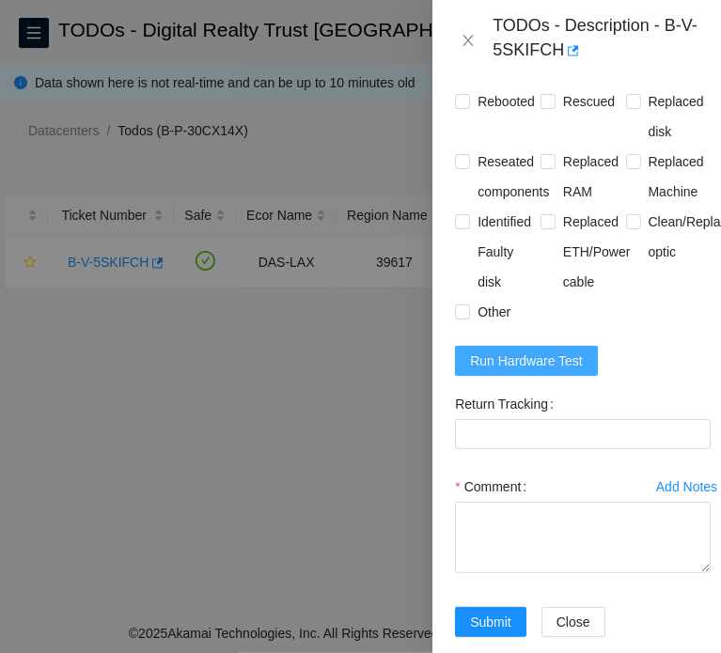
scroll to position [958, 0]
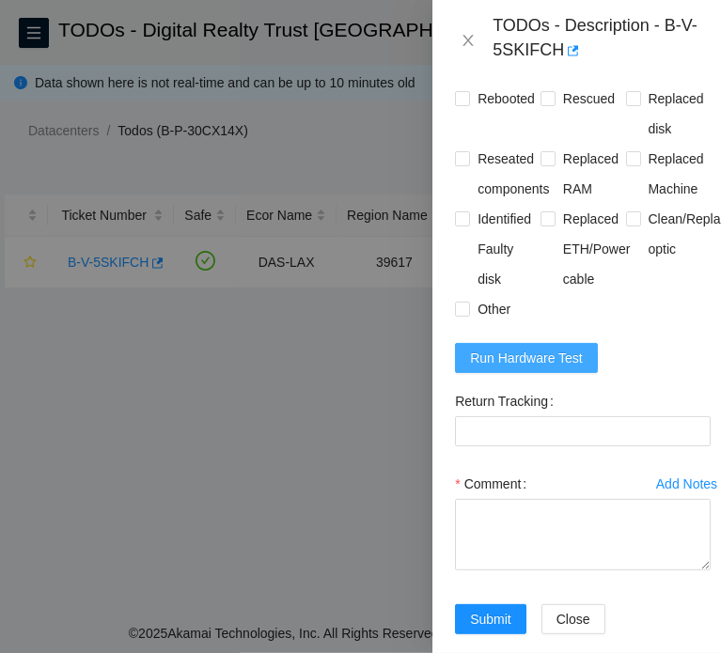
click at [545, 373] on button "Run Hardware Test" at bounding box center [526, 358] width 143 height 30
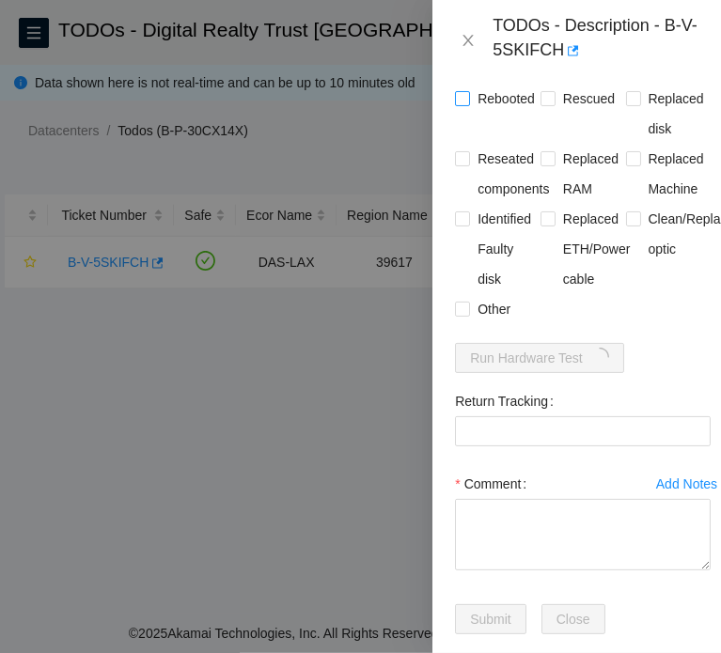
click at [507, 114] on span "Rebooted" at bounding box center [506, 99] width 72 height 30
click at [468, 104] on input "Rebooted" at bounding box center [461, 97] width 13 height 13
checkbox input "true"
click at [570, 114] on span "Rescued" at bounding box center [588, 99] width 67 height 30
click at [553, 104] on input "Rescued" at bounding box center [546, 97] width 13 height 13
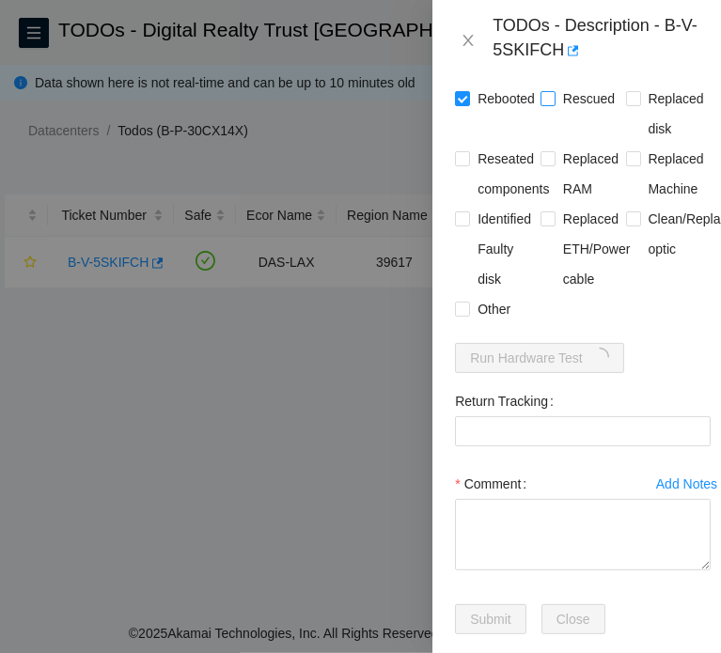
checkbox input "true"
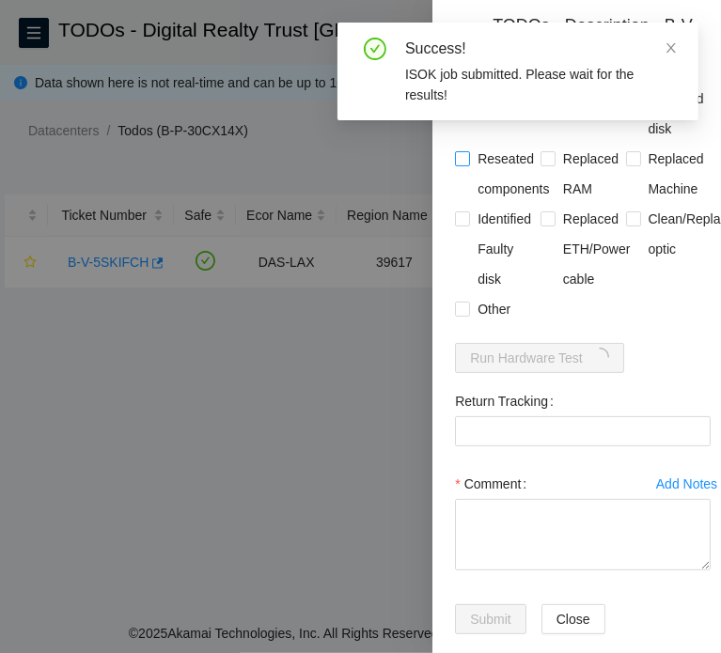
click at [502, 202] on span "Reseated components" at bounding box center [513, 174] width 86 height 60
click at [468, 164] on input "Reseated components" at bounding box center [461, 157] width 13 height 13
checkbox input "true"
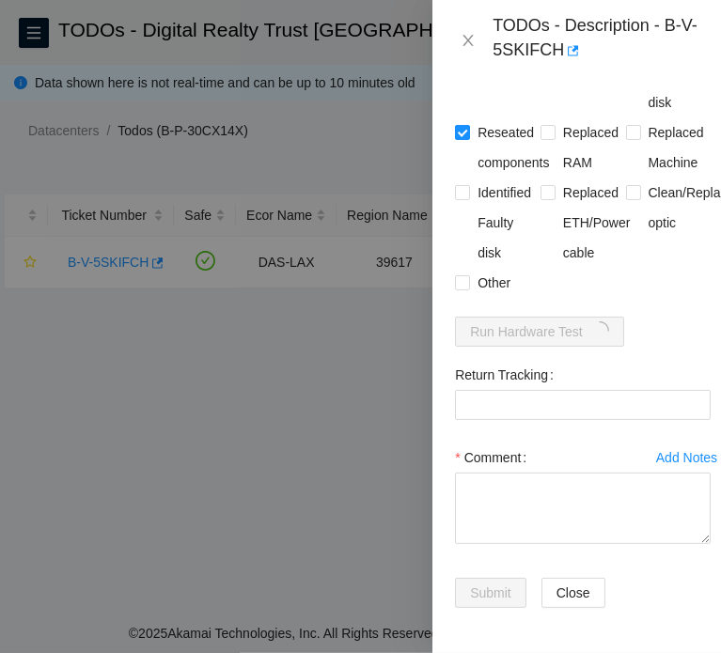
scroll to position [1052, 0]
click at [556, 473] on textarea "Comment" at bounding box center [583, 508] width 256 height 71
paste textarea "B-V-5SKIFCH DAS-LAX 39617 Medium 0.00 0 0% C3.02.J3 12:00 [TECHNICAL_ID] MX-202…"
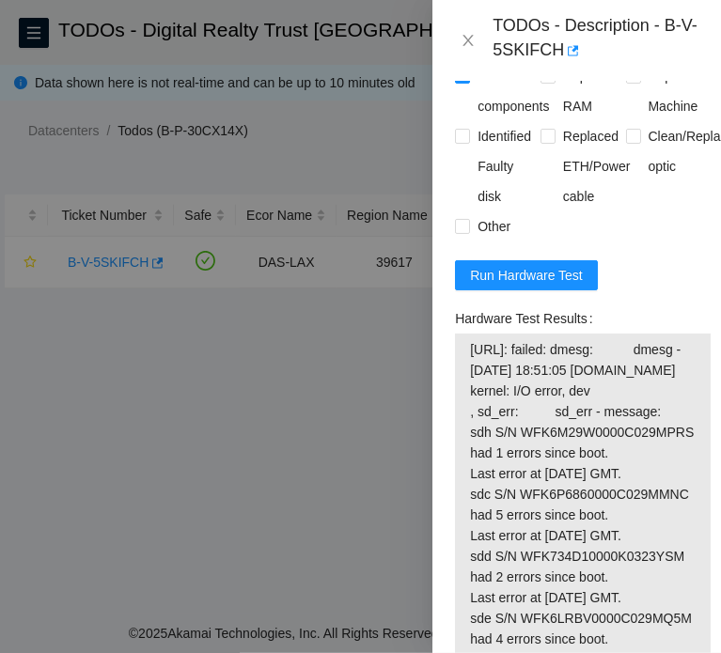
scroll to position [958, 0]
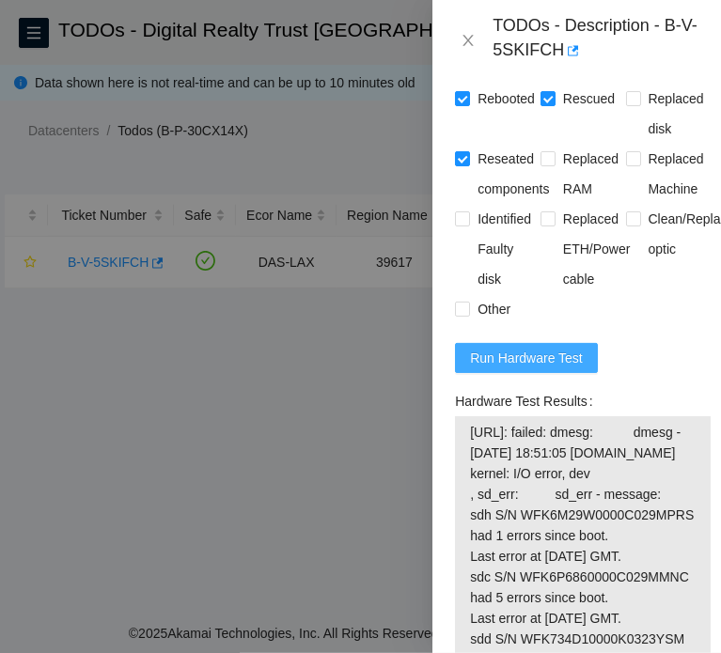
type textarea "B-V-5SKIFCH DAS-LAX 39617 Medium 0.00 0 0% C3.02.J3 12:00 [TECHNICAL_ID] MX-202…"
click at [564, 373] on button "Run Hardware Test" at bounding box center [526, 358] width 143 height 30
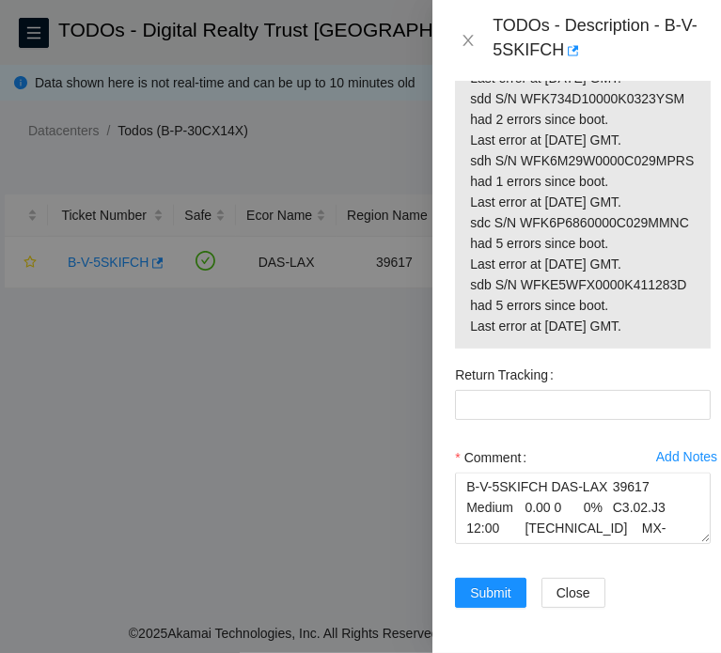
scroll to position [1677, 0]
click at [482, 582] on span "Submit" at bounding box center [490, 592] width 41 height 21
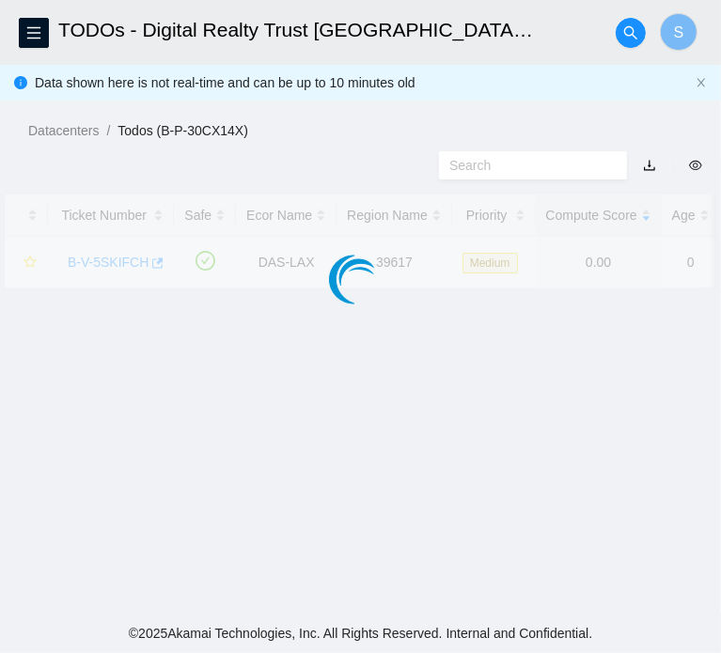
scroll to position [536, 0]
